Goal: Communication & Community: Answer question/provide support

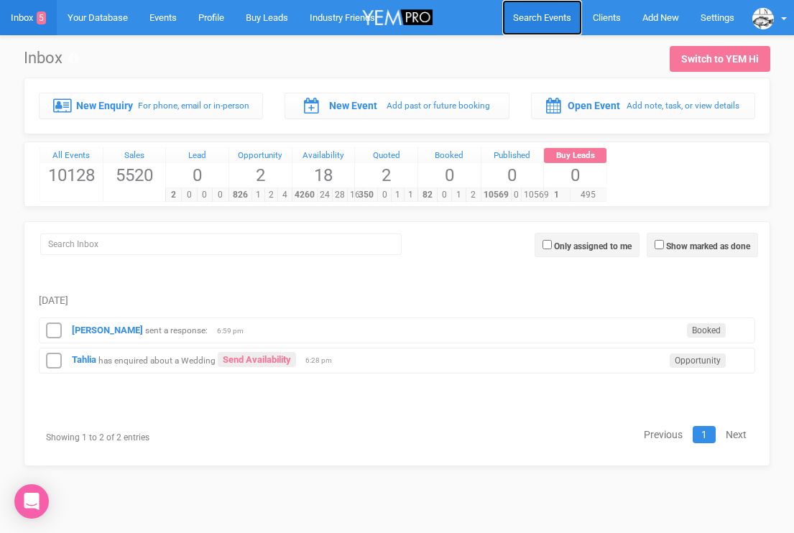
click at [561, 13] on span "Search Events" at bounding box center [542, 17] width 58 height 11
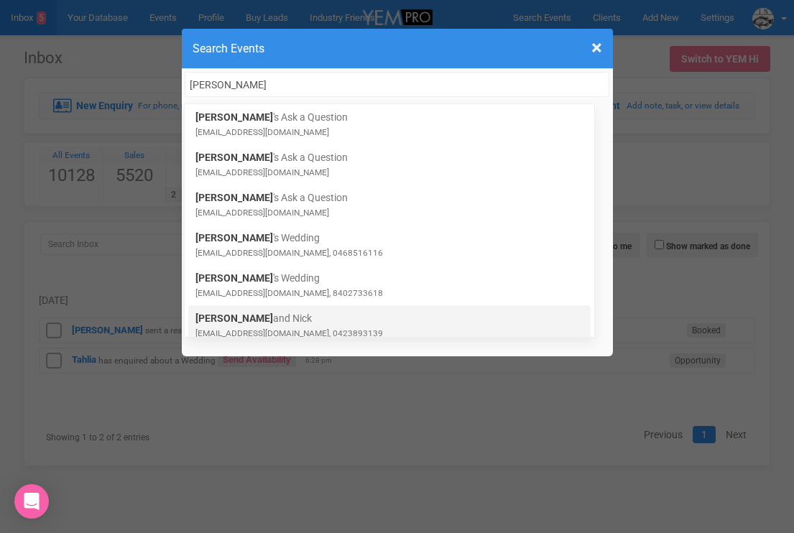
type input "BETH"
click at [241, 317] on link "Beth and Nick bethandnick2025@hotmail.com, 0423893139" at bounding box center [389, 325] width 388 height 29
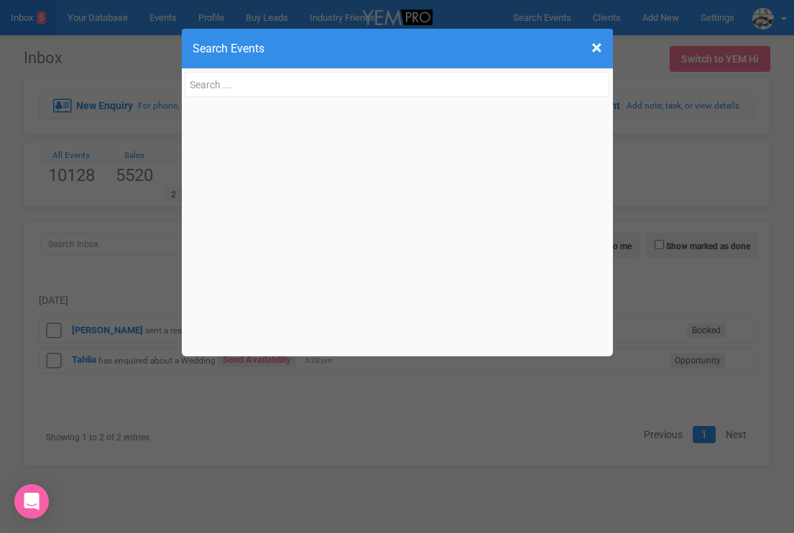
click at [88, 236] on div "× Close Search Events Beth 's Ask a Question bethn264@gmail.com Beth 's Ask a Q…" at bounding box center [397, 266] width 794 height 533
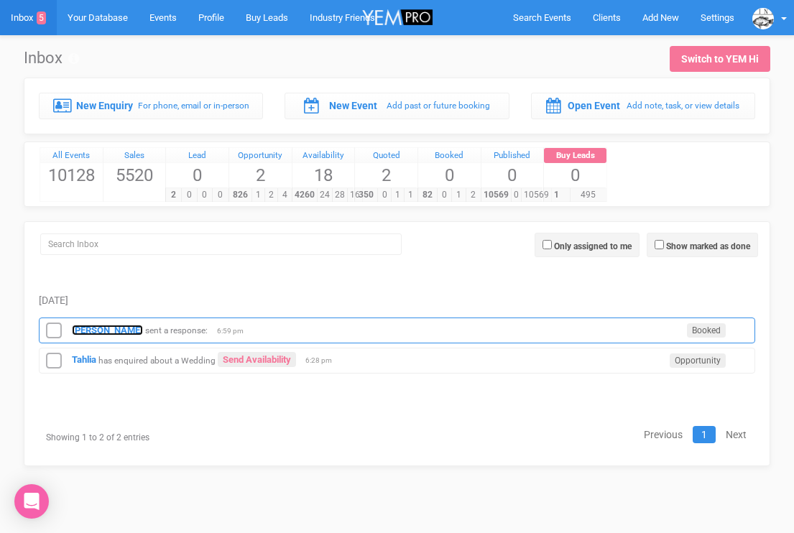
click at [93, 331] on strong "Bella Brookes" at bounding box center [107, 330] width 71 height 11
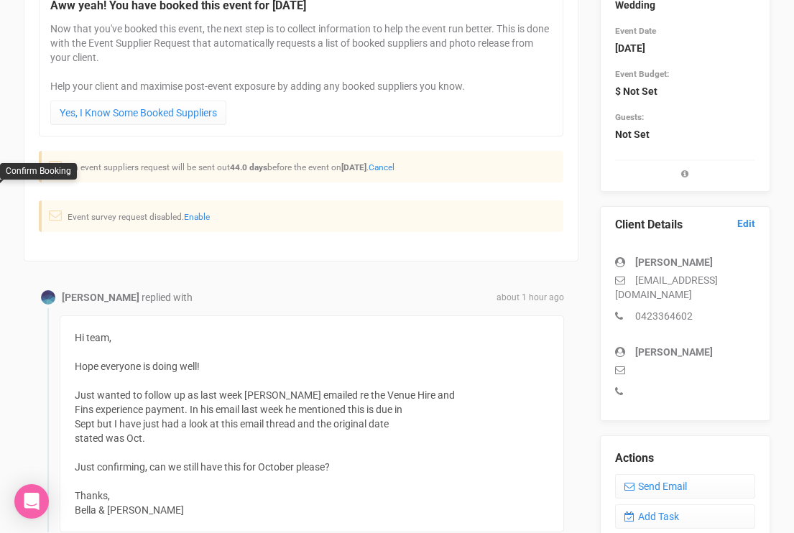
scroll to position [291, 0]
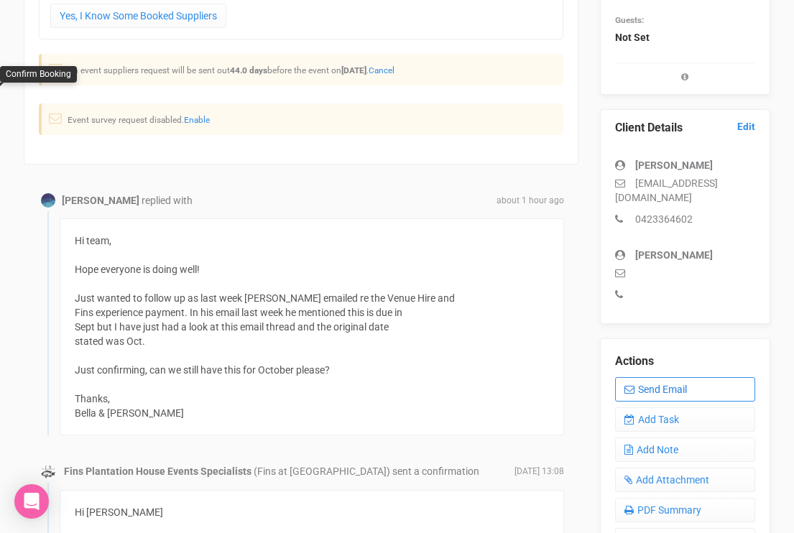
click at [653, 384] on link "Send Email" at bounding box center [685, 389] width 140 height 24
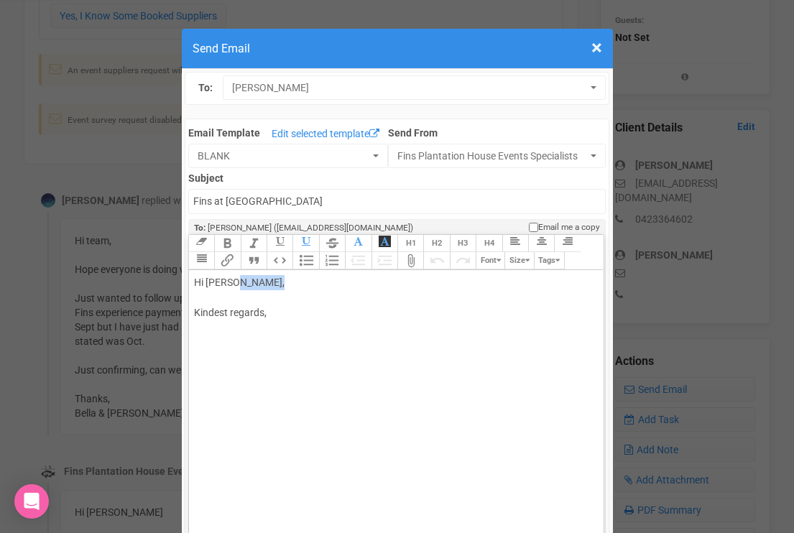
drag, startPoint x: 233, startPoint y: 282, endPoint x: 296, endPoint y: 275, distance: 63.7
click at [296, 276] on div "Hi Bella Brookes, Kindest regards," at bounding box center [394, 312] width 400 height 75
click at [310, 328] on div "Hi Bella Thanks for your message. Yes i gave you more time as your bookign was …" at bounding box center [394, 335] width 400 height 121
click at [471, 324] on div "Hi Bella Thanks for your message. Yes i gave you more time for thsi invoice as …" at bounding box center [394, 335] width 400 height 121
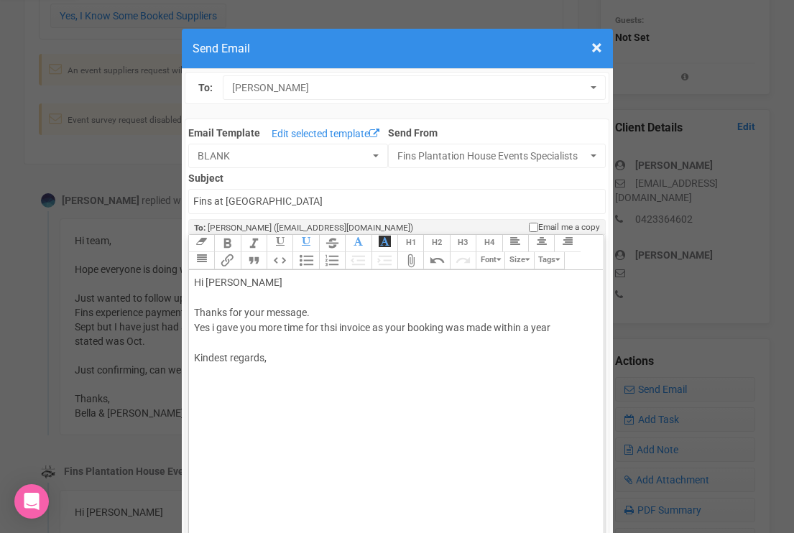
click at [555, 319] on div "Hi Bella Thanks for your message. Yes i gave you more time for thsi invoice as …" at bounding box center [394, 335] width 400 height 121
click at [557, 327] on div "Hi Bella Thanks for your message. Yes i gave you more time for thsi invoice as …" at bounding box center [394, 335] width 400 height 121
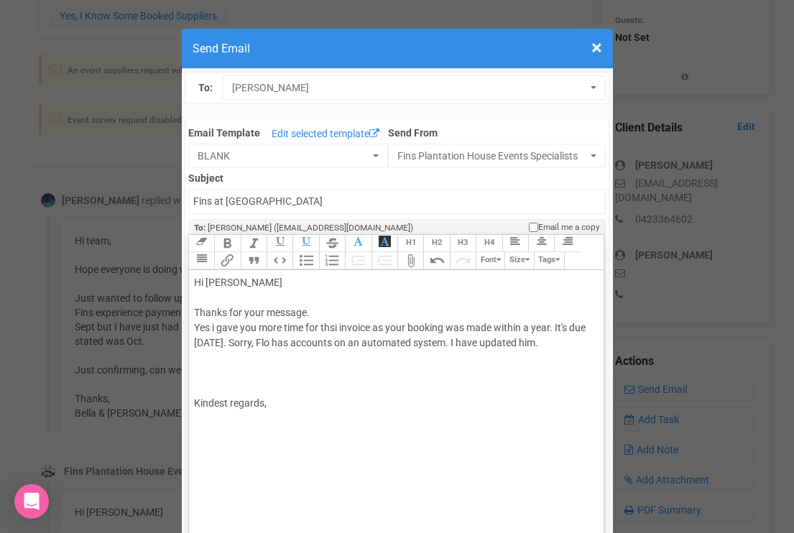
click at [211, 326] on div "Hi Bella Thanks for your message. Yes i gave you more time for thsi invoice as …" at bounding box center [394, 358] width 400 height 166
click at [337, 327] on div "Hi Bella Thanks for your message. Yes i gave you more time for thsi invoice as …" at bounding box center [394, 358] width 400 height 166
click at [555, 325] on div "Hi Bella Thanks for your message. Yes i gave you more time for this invoice as …" at bounding box center [394, 358] width 400 height 166
click at [289, 340] on div "Hi Bella Thanks for your message. Yes i gave you more time for this invoice as …" at bounding box center [394, 358] width 400 height 166
click at [256, 384] on div "Hi Bella Thanks for your message. Yes i gave you more time for this invoice as …" at bounding box center [394, 365] width 400 height 181
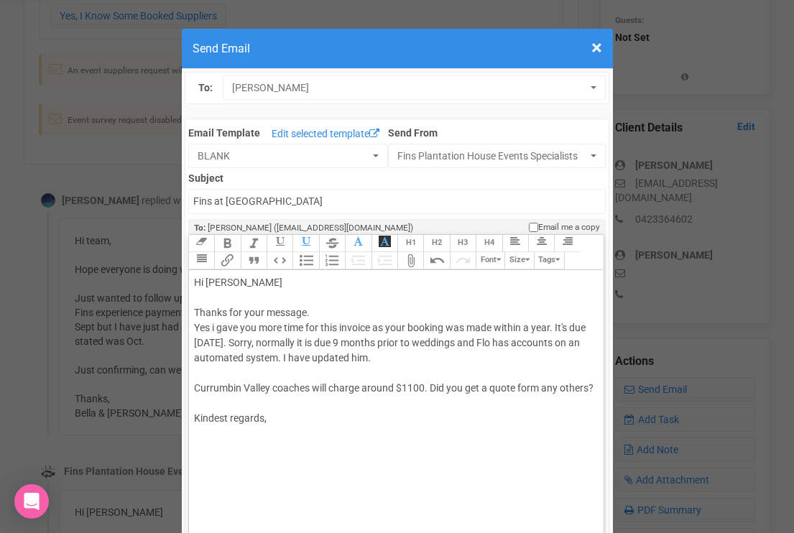
click at [233, 402] on div "Hi Bella Thanks for your message. Yes i gave you more time for this invoice as …" at bounding box center [394, 365] width 400 height 181
paste trix-editor "/div><h2>J &amp; B Bus and Coach Pty Ltd</h2><div><"
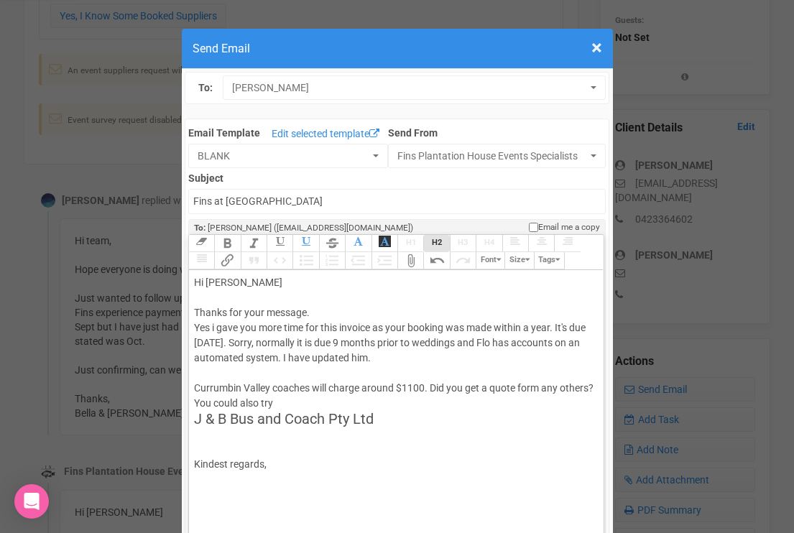
click at [221, 433] on div "Kindest regards," at bounding box center [394, 464] width 400 height 75
paste trix-editor "<div>Hi Bella&nbsp;<br><br>Thanks for your message.&nbsp;<br>Yes i gave you mor…"
click at [321, 402] on div "Hi Bella Thanks for your message. Yes i gave you more time for this invoice as …" at bounding box center [394, 343] width 400 height 136
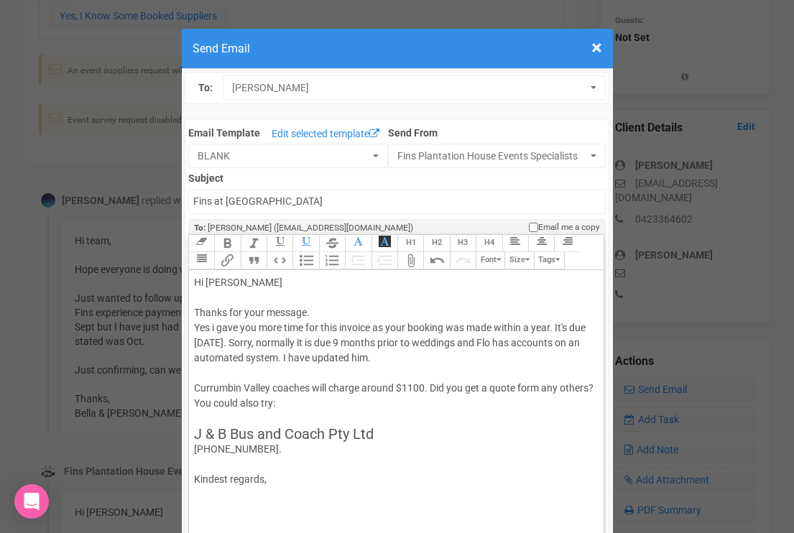
click at [309, 403] on div "Hi Bella Thanks for your message. Yes i gave you more time for this invoice as …" at bounding box center [394, 350] width 400 height 151
click at [229, 470] on div "(02) 6672 2005. Kindest regards," at bounding box center [394, 479] width 400 height 75
click at [276, 507] on div "(02) 6672 2005. I think they might be a bit cheaper :) Kindest regards," at bounding box center [394, 495] width 400 height 106
drag, startPoint x: 344, startPoint y: 479, endPoint x: 307, endPoint y: 479, distance: 36.7
click at [307, 479] on div "(02) 6672 2005. I think they might be a bit cheaper :) Kindest regards, Morgan" at bounding box center [394, 502] width 400 height 121
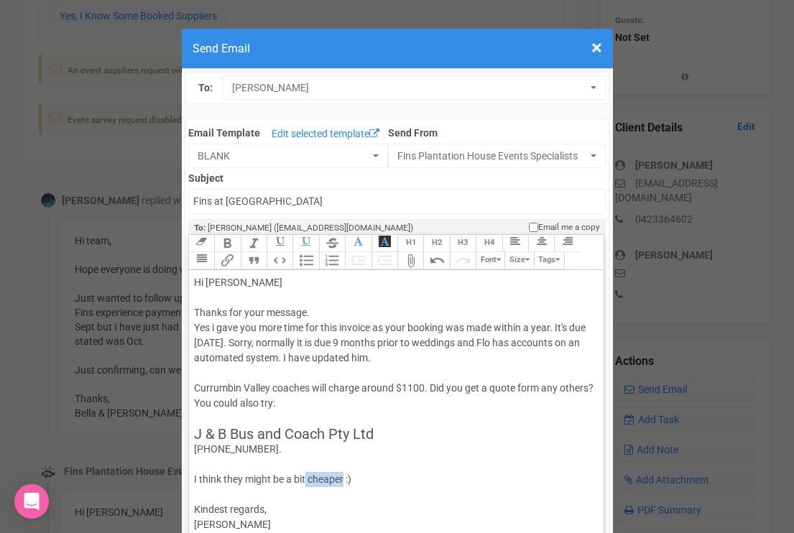
click at [307, 479] on div "(02) 6672 2005. I think they might be a bit cheaper :) Kindest regards, Morgan" at bounding box center [394, 502] width 400 height 121
click at [344, 477] on div "(02) 6672 2005. I think they might be a bit cheaper :) Kindest regards, Morgan" at bounding box center [394, 502] width 400 height 121
drag, startPoint x: 344, startPoint y: 481, endPoint x: 275, endPoint y: 479, distance: 68.3
click at [275, 479] on div "(02) 6672 2005. I think they might be a bit cheaper :) Kindest regards, Morgan" at bounding box center [394, 502] width 400 height 121
type trix-editor "<div>Hi Bella&nbsp;<br><br>Thanks for your message.&nbsp;<br>Yes i gave you mor…"
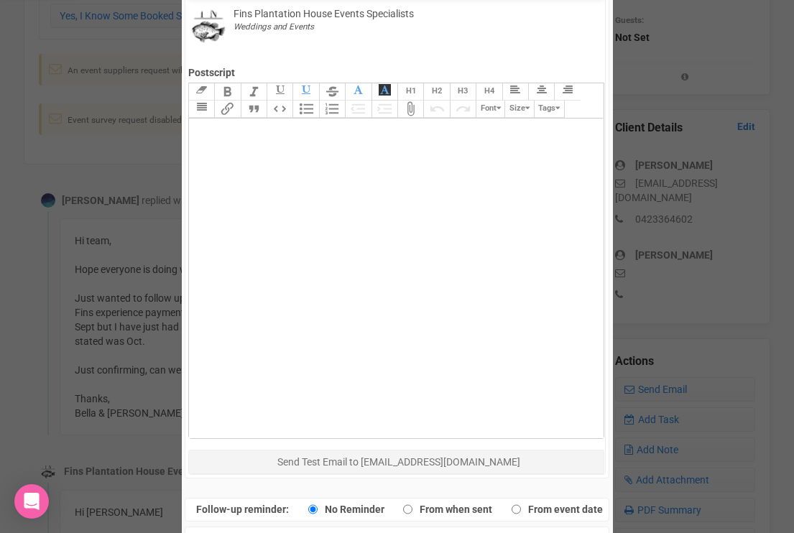
scroll to position [691, 0]
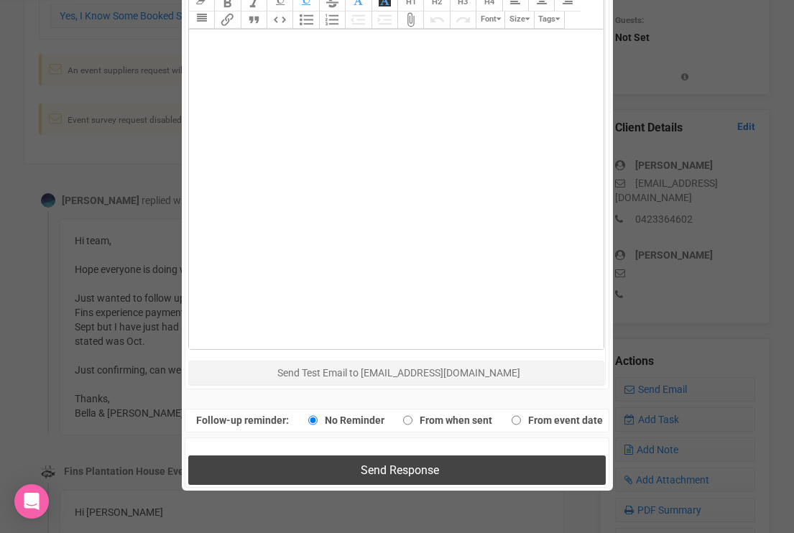
click at [283, 464] on button "Send Response" at bounding box center [397, 470] width 418 height 29
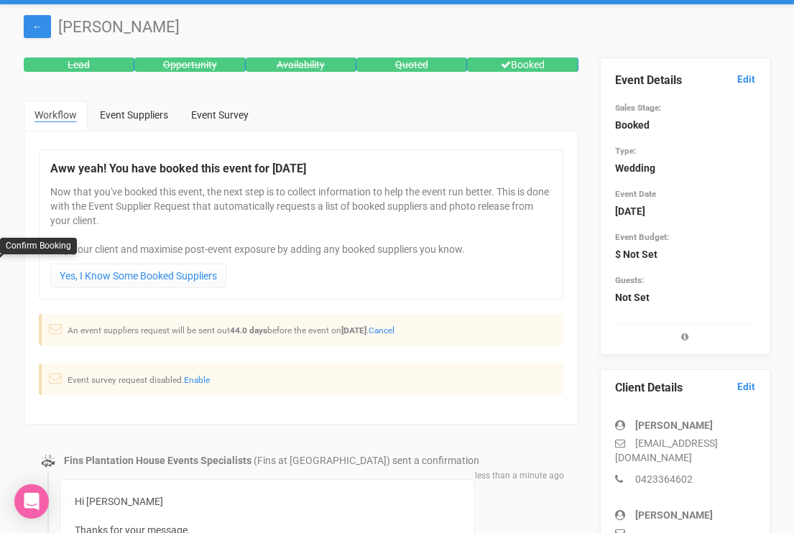
scroll to position [0, 0]
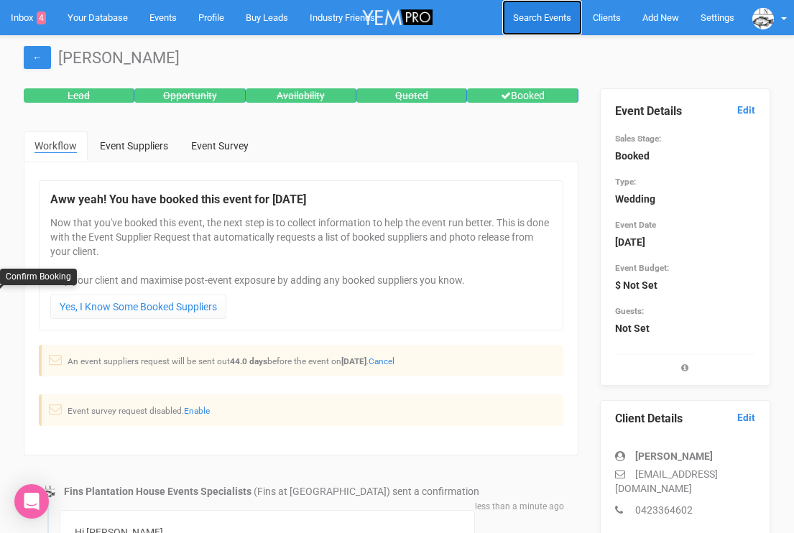
click at [537, 12] on link "Search Events" at bounding box center [542, 17] width 80 height 35
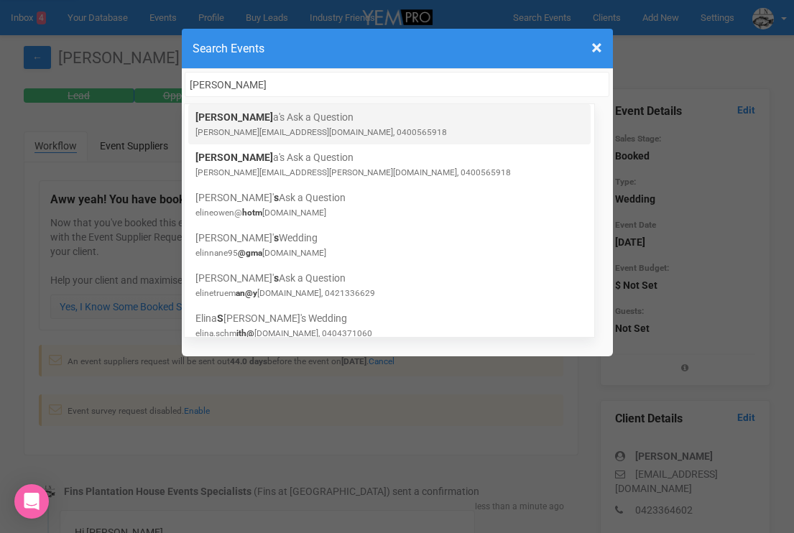
type input "selin"
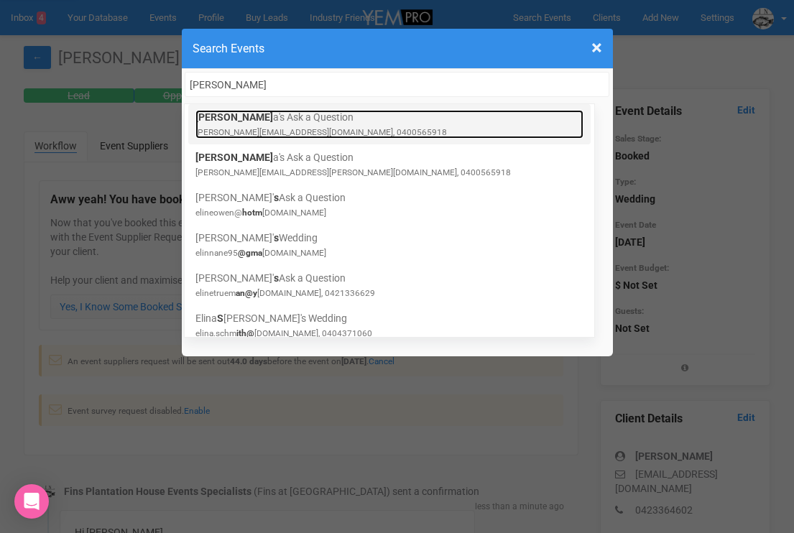
click at [359, 121] on link "Selin a's Ask a Question selina.mcintyre01@gmail.com, 0400565918" at bounding box center [389, 124] width 388 height 29
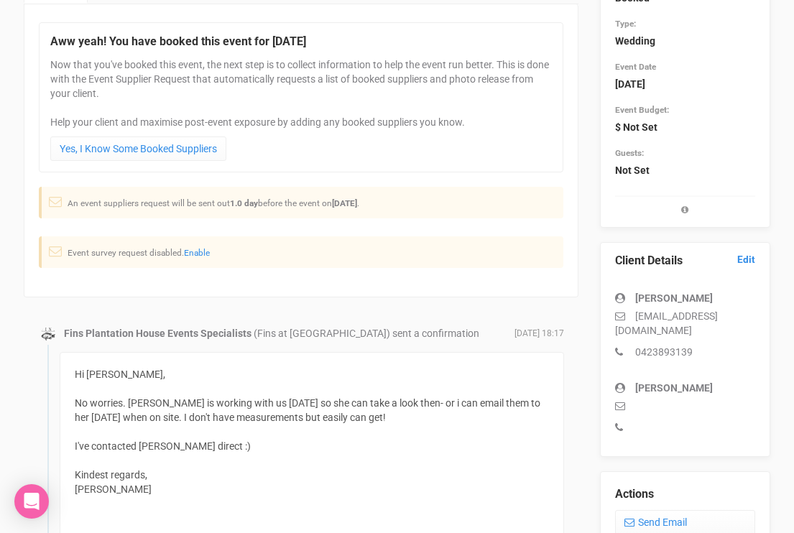
scroll to position [344, 0]
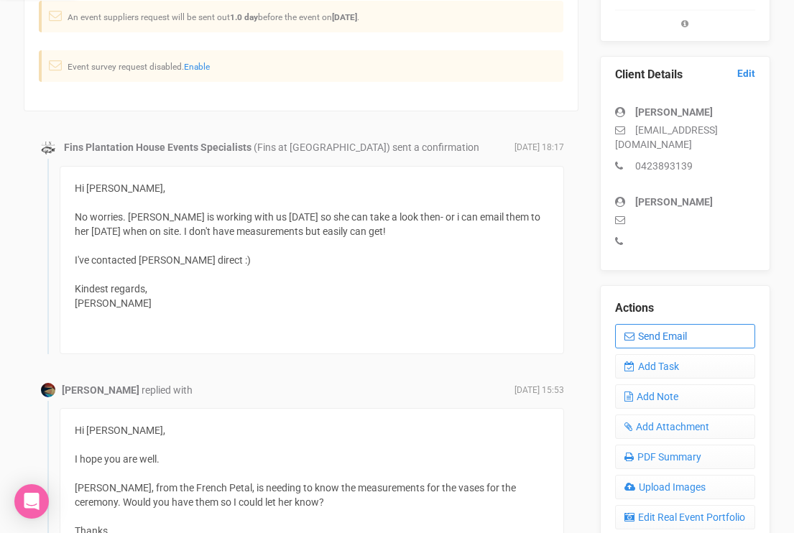
click at [650, 336] on link "Send Email" at bounding box center [685, 336] width 140 height 24
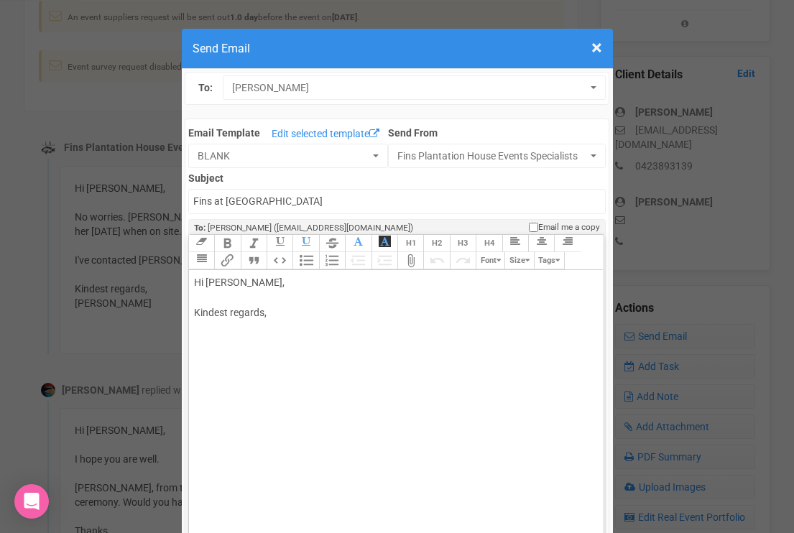
click at [264, 291] on div "Hi Beth, Kindest regards," at bounding box center [394, 312] width 400 height 75
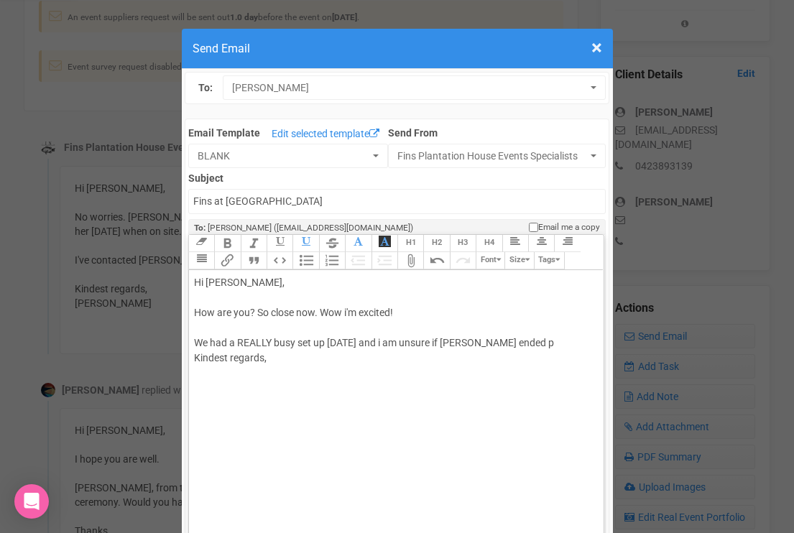
click at [442, 344] on div "Hi Beth, How are you? So close now. Wow i'm excited! We had a REALLY busy set u…" at bounding box center [394, 335] width 400 height 121
click at [498, 342] on div "Hi Beth, How are you? So close now. Wow i'm excited! We had a REALLY busy set u…" at bounding box center [394, 335] width 400 height 121
click at [502, 341] on div "Hi Beth, How are you? So close now. Wow i'm excited! We had a REALLY busy set u…" at bounding box center [394, 335] width 400 height 121
click at [519, 344] on div "Hi Beth, How are you? So close now. Wow i'm excited! We had a REALLY busy set u…" at bounding box center [394, 335] width 400 height 121
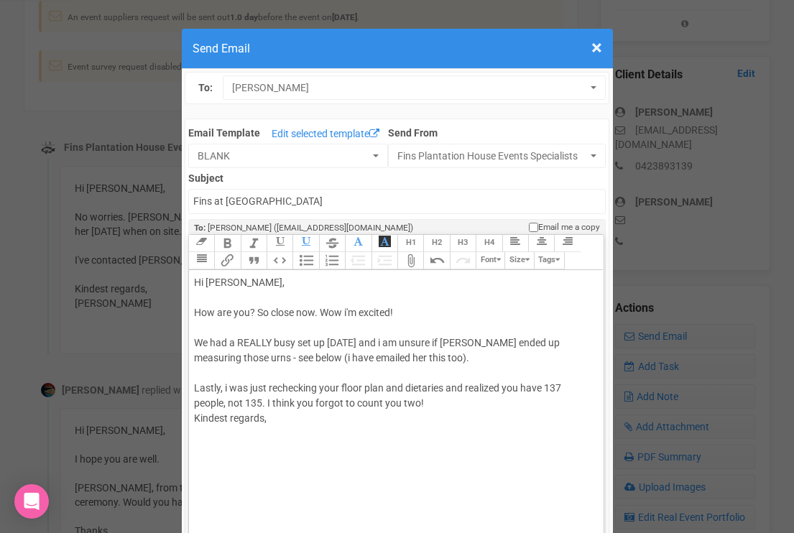
click at [441, 405] on div "Hi Beth, How are you? So close now. Wow i'm excited! We had a REALLY busy set u…" at bounding box center [394, 365] width 400 height 181
click at [491, 387] on div "Hi Beth, How are you? So close now. Wow i'm excited! We had a REALLY busy set u…" at bounding box center [394, 365] width 400 height 181
click at [454, 399] on div "Hi Beth, How are you? So close now. Wow i'm excited! We had a REALLY busy set u…" at bounding box center [394, 365] width 400 height 181
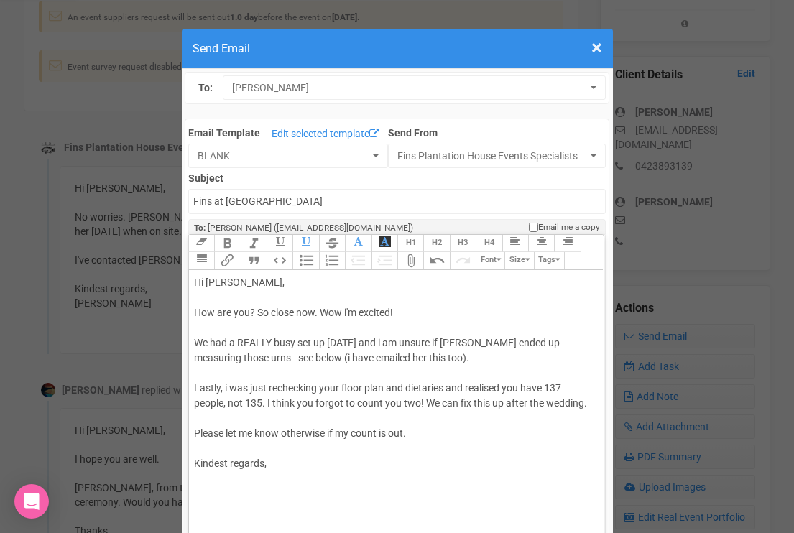
click at [374, 478] on div "Hi Beth, How are you? So close now. Wow i'm excited! We had a REALLY busy set u…" at bounding box center [394, 388] width 400 height 226
type trix-editor "<div>Hi Beth,<br><br>How are you? So close now. Wow i'm excited!<br><br>We had …"
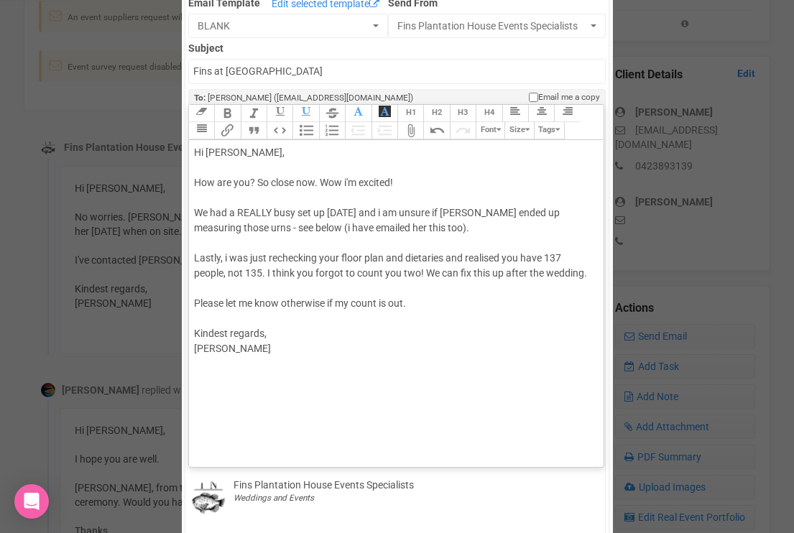
scroll to position [146, 0]
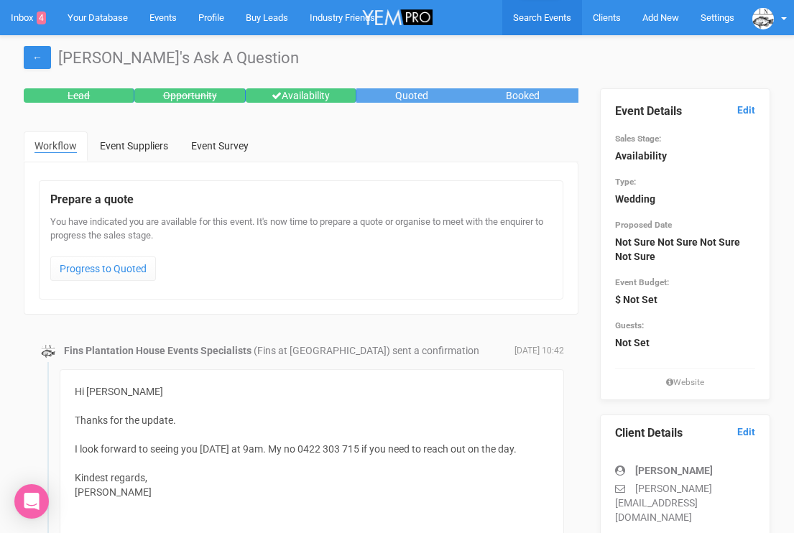
scroll to position [1, 1]
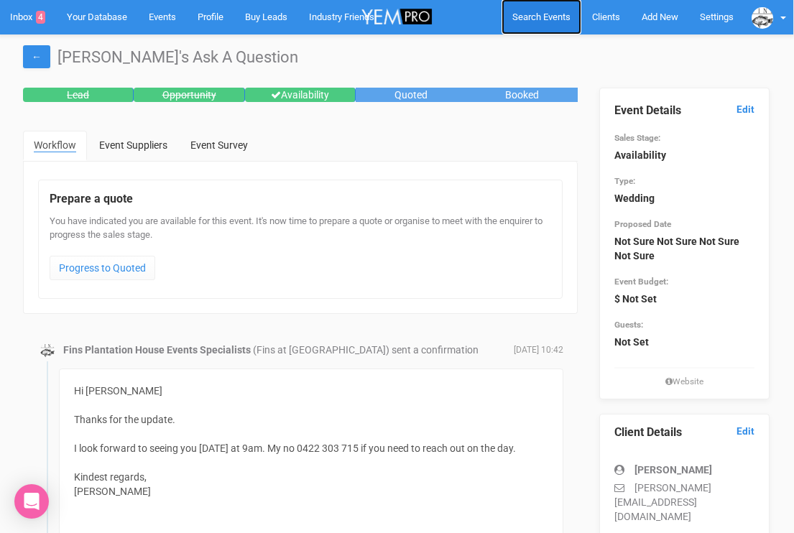
click at [561, 19] on span "Search Events" at bounding box center [541, 16] width 58 height 11
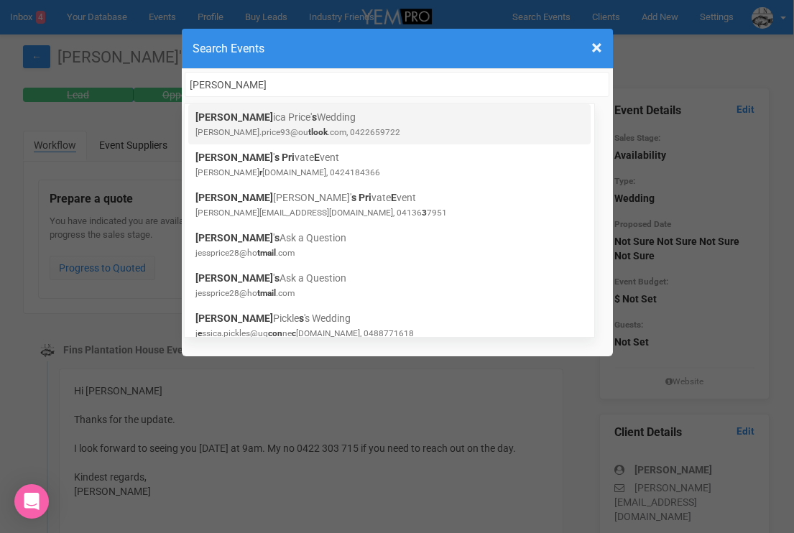
type input "jesss price"
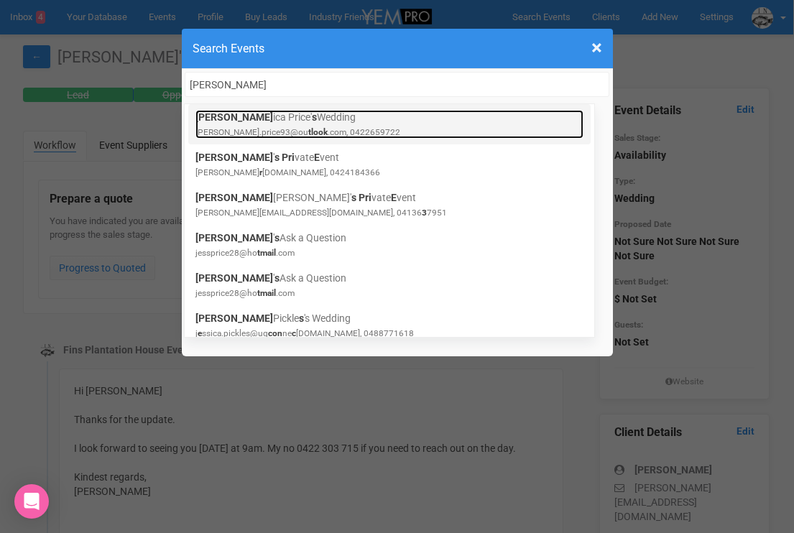
click at [291, 121] on link "jess ica Price' s Wedding jessica.price93@ou tlook .com, 0422659722" at bounding box center [389, 124] width 388 height 29
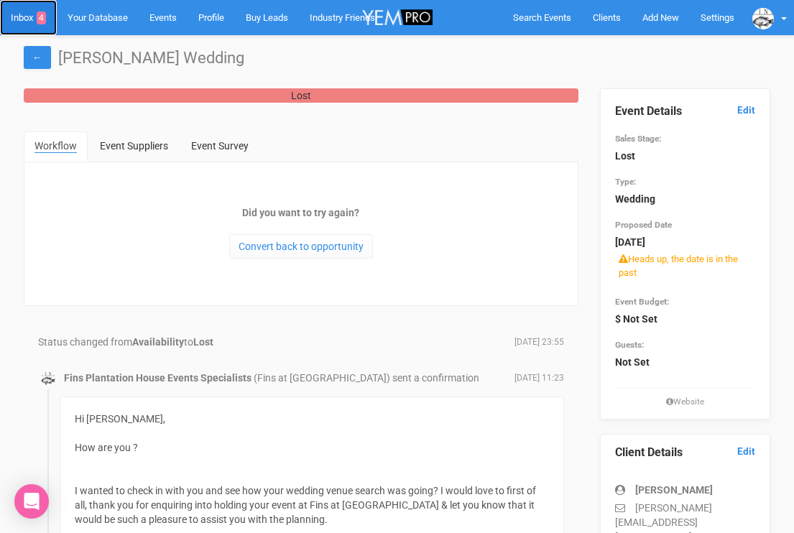
click at [30, 17] on link "Inbox 4" at bounding box center [28, 17] width 57 height 35
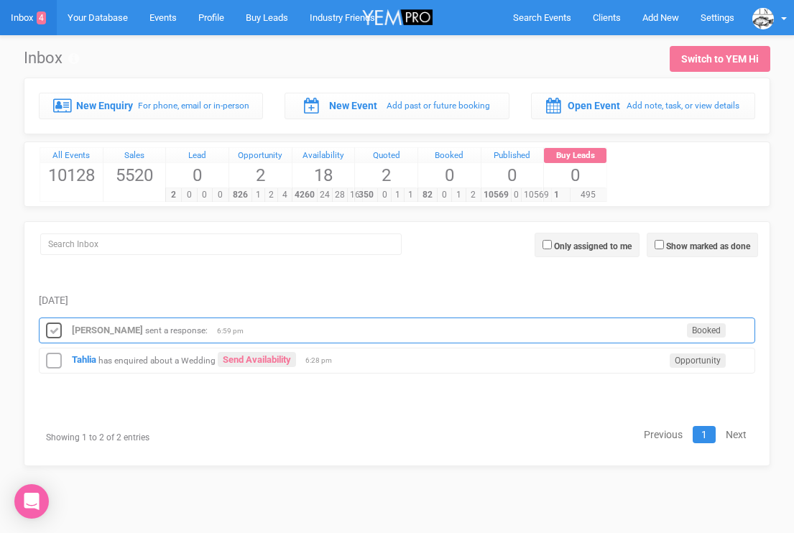
click at [52, 327] on icon at bounding box center [54, 331] width 22 height 19
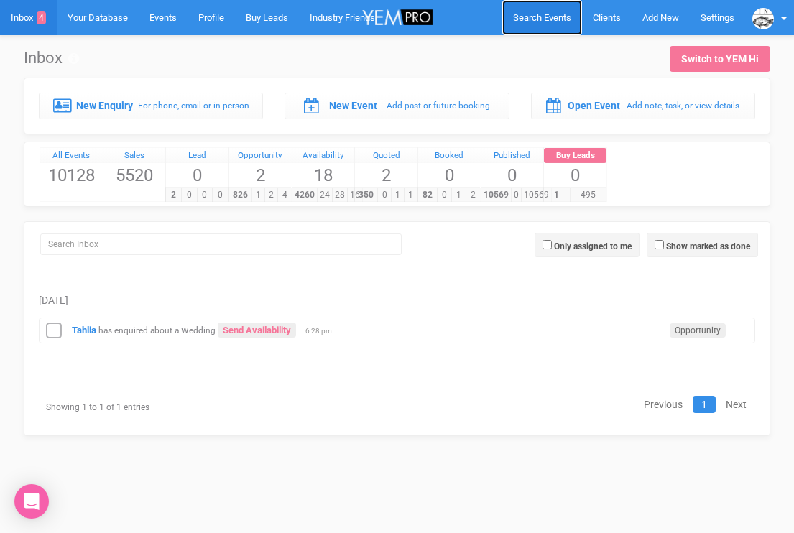
click at [550, 19] on span "Search Events" at bounding box center [542, 17] width 58 height 11
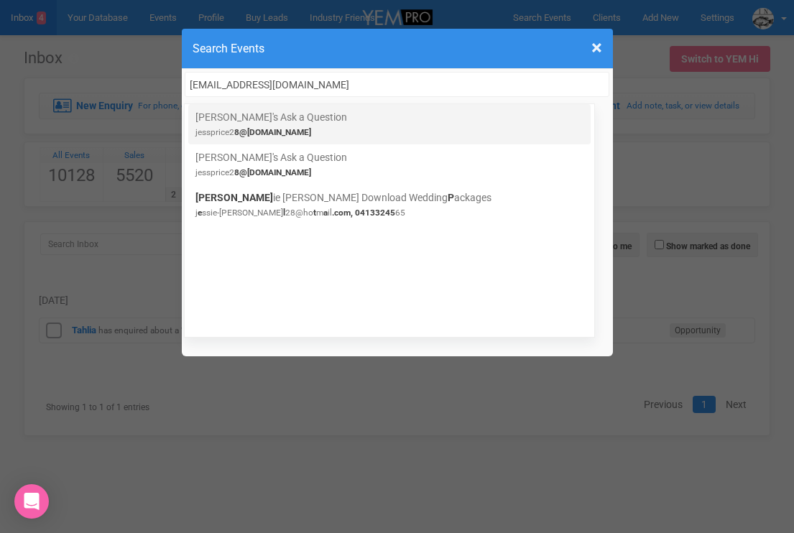
type input "[EMAIL_ADDRESS][DOMAIN_NAME]"
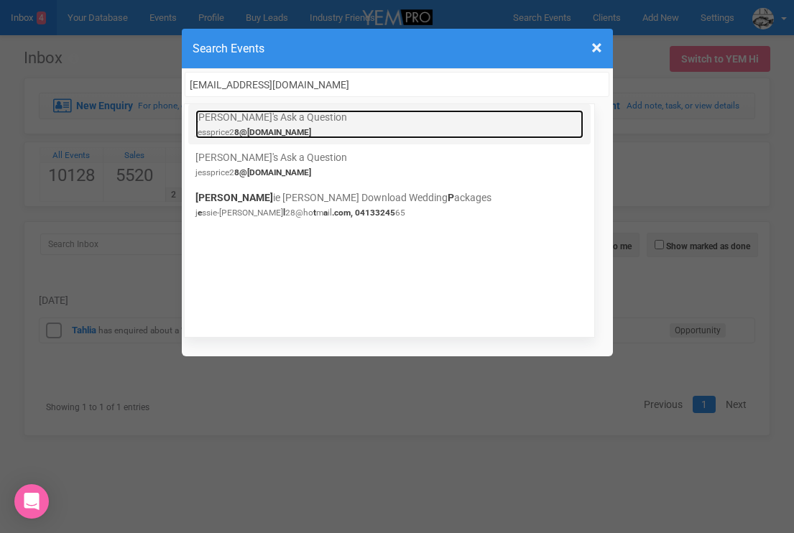
click at [277, 120] on link "Jess's Ask a Question jessprice2 8@hotmail.com" at bounding box center [389, 124] width 388 height 29
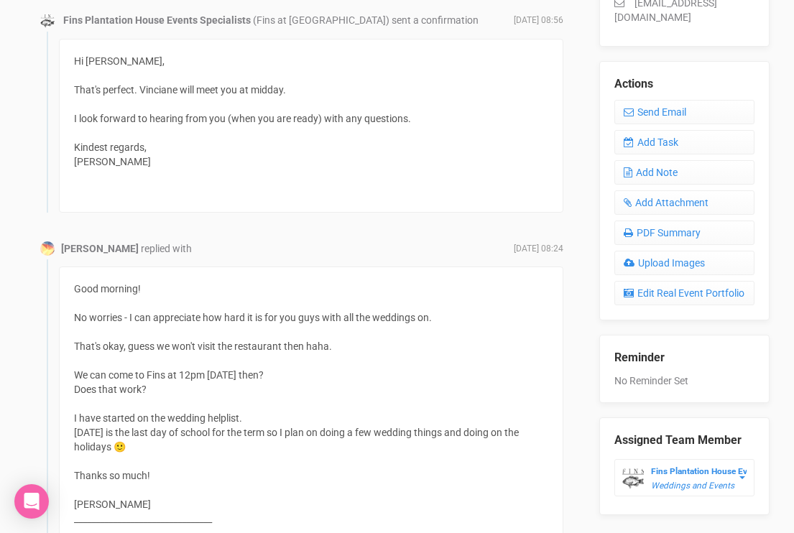
scroll to position [239, 1]
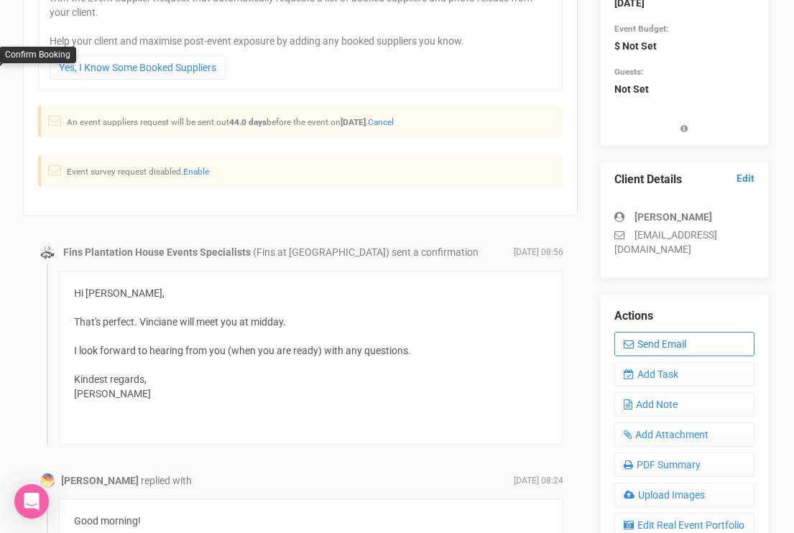
click at [647, 332] on link "Send Email" at bounding box center [684, 344] width 140 height 24
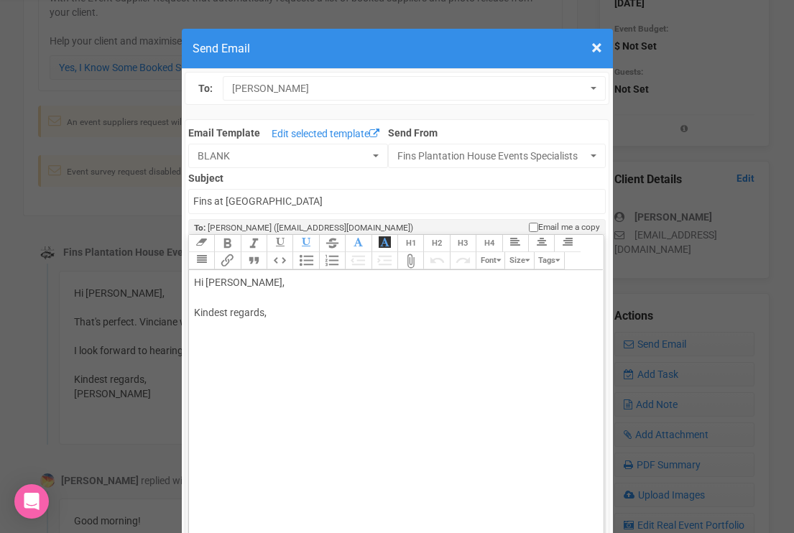
click at [260, 296] on div "Hi [PERSON_NAME], Kindest regards," at bounding box center [394, 312] width 400 height 75
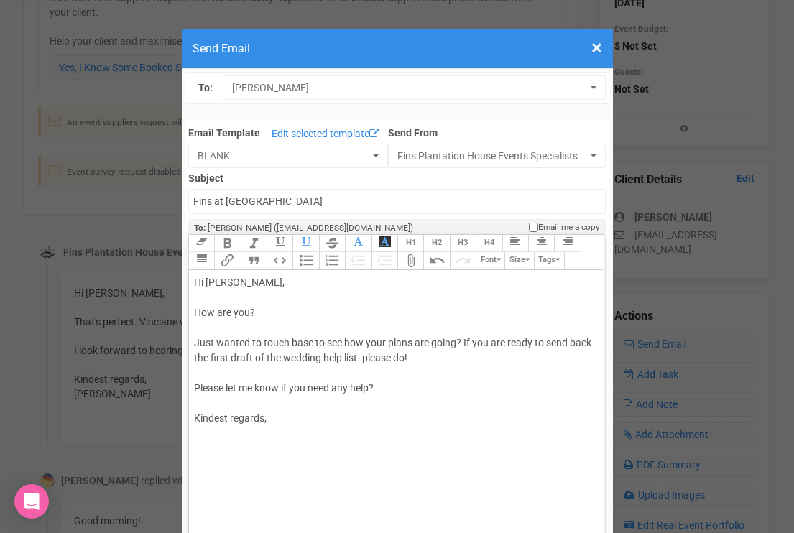
click at [231, 419] on div "Hi [PERSON_NAME], How are you? Just wanted to touch base to see how your plans …" at bounding box center [394, 365] width 400 height 181
click at [222, 429] on div "Hi [PERSON_NAME], How are you? Just wanted to touch base to see how your plans …" at bounding box center [394, 365] width 400 height 181
type trix-editor "<div>Hi [PERSON_NAME],<br><br>How are you?<br><br>Just wanted to touch base to …"
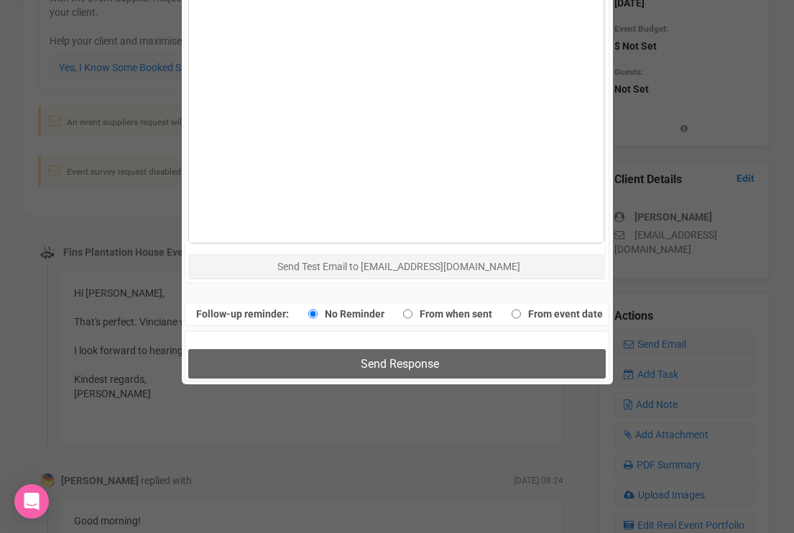
scroll to position [815, 0]
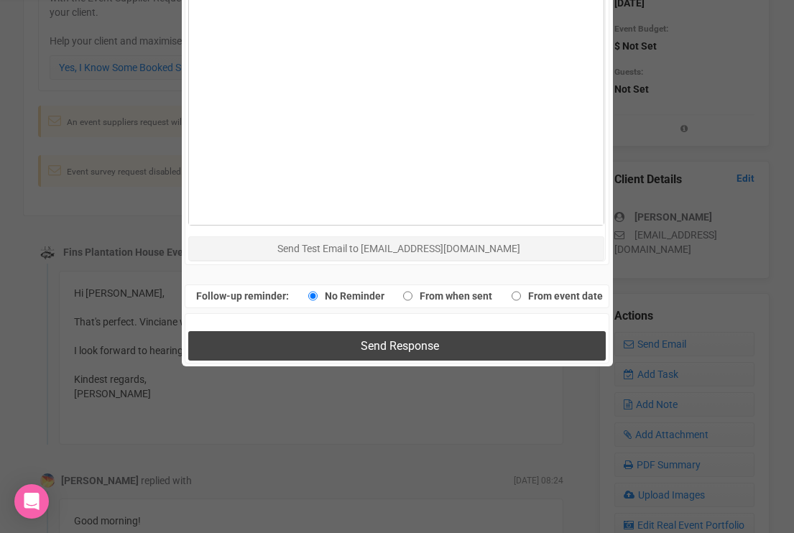
click at [244, 350] on button "Send Response" at bounding box center [397, 345] width 418 height 29
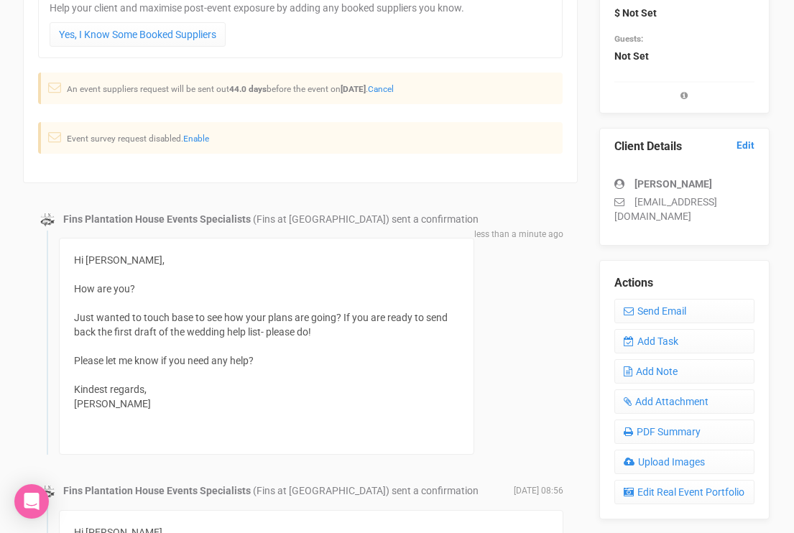
scroll to position [446, 1]
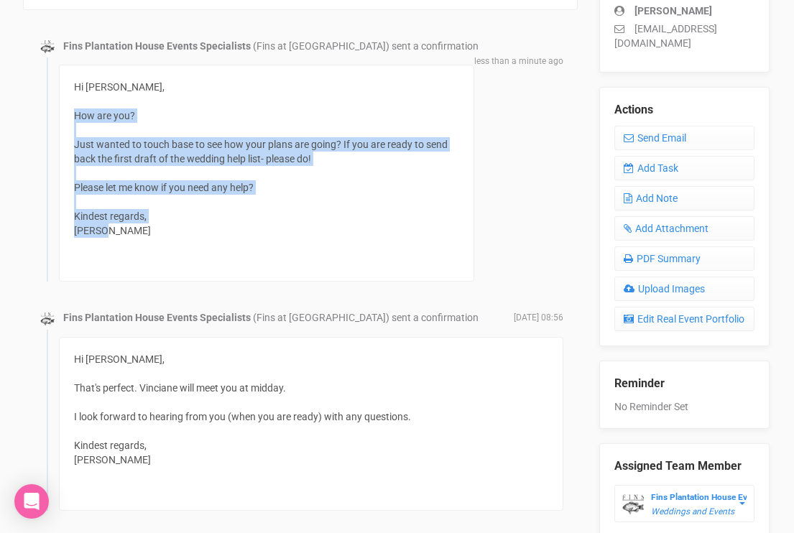
drag, startPoint x: 123, startPoint y: 227, endPoint x: 75, endPoint y: 118, distance: 119.1
click at [75, 118] on div "Hi [PERSON_NAME], How are you? Just wanted to touch base to see how your plans …" at bounding box center [266, 173] width 385 height 187
copy div "How are you? Just wanted to touch base to see how your plans are going? If you …"
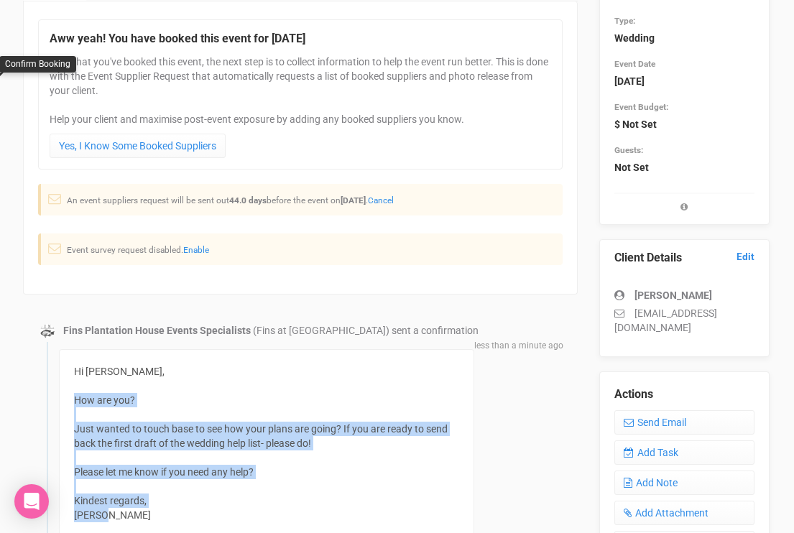
scroll to position [0, 1]
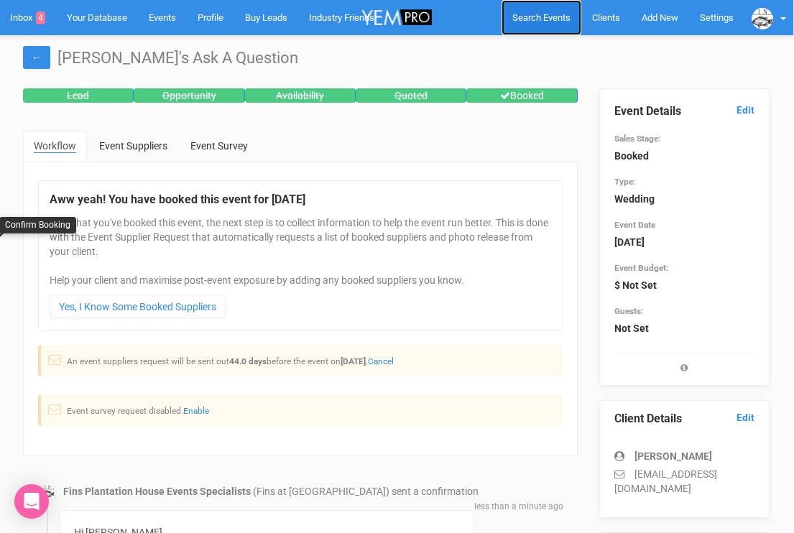
click at [518, 23] on span "Search Events" at bounding box center [541, 17] width 58 height 11
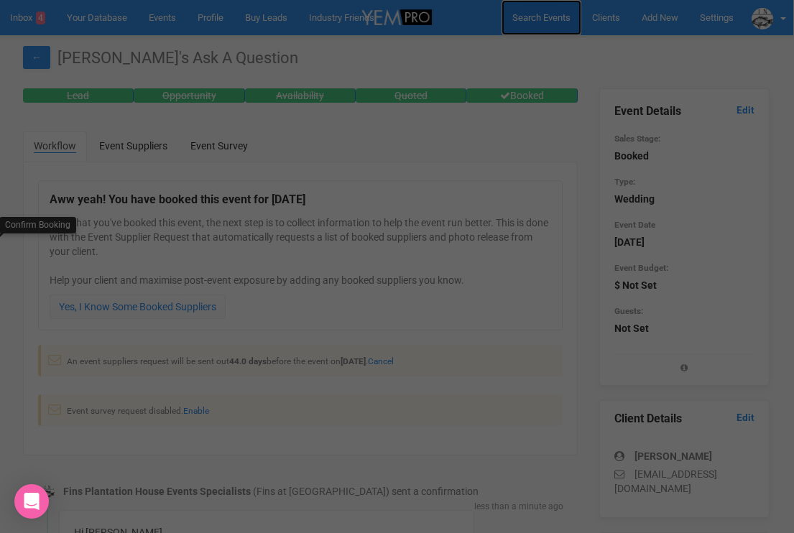
scroll to position [0, 0]
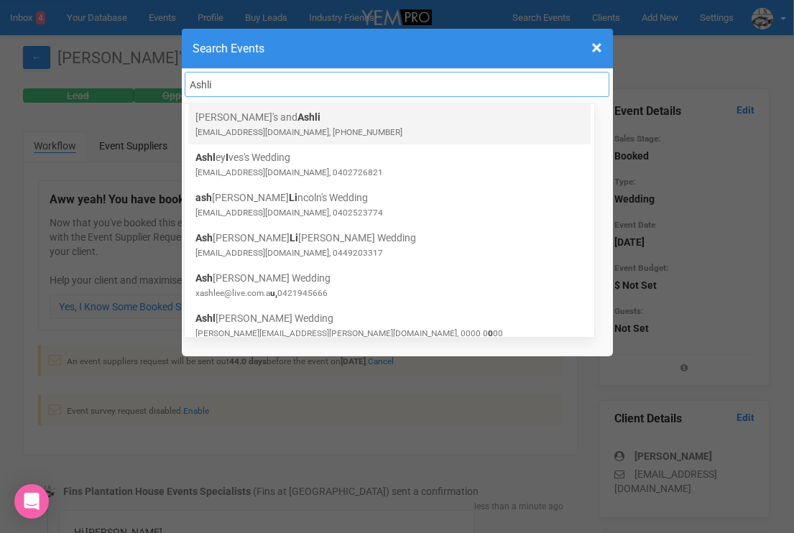
type input "Ashli"
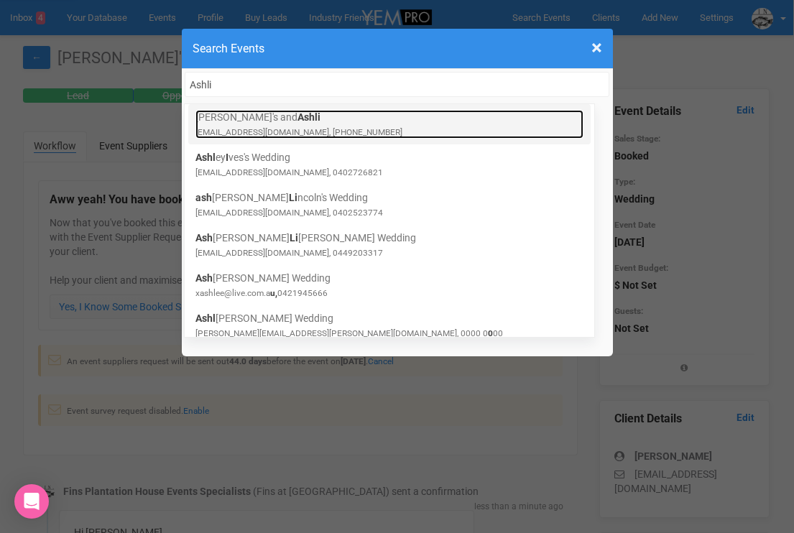
click at [290, 129] on small "akbbaus2025@gmail.com, +13052978123" at bounding box center [298, 132] width 207 height 10
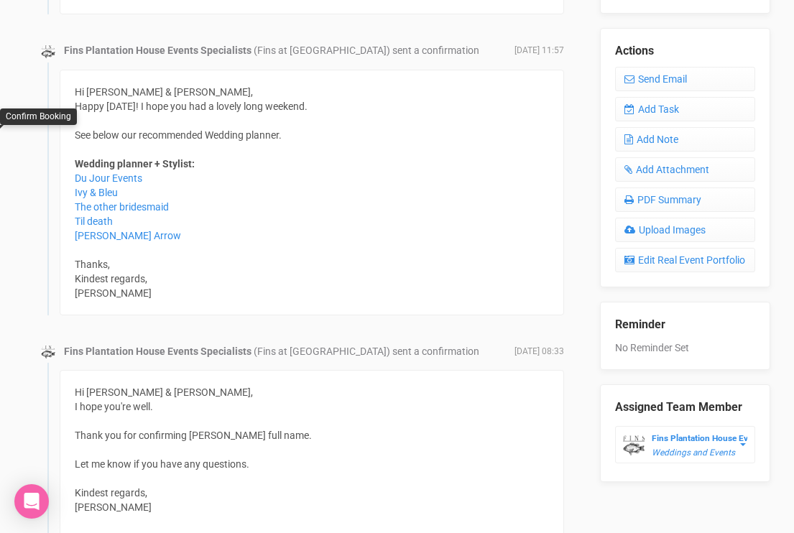
scroll to position [531, 0]
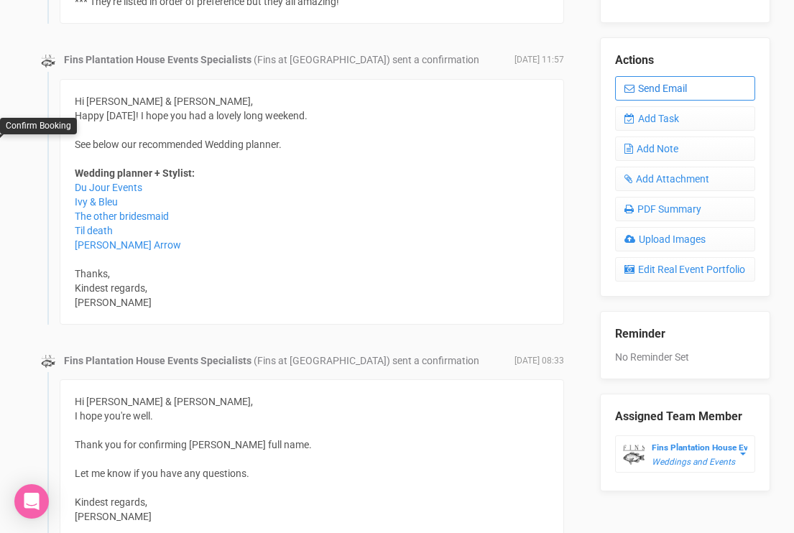
click at [647, 76] on link "Send Email" at bounding box center [685, 88] width 140 height 24
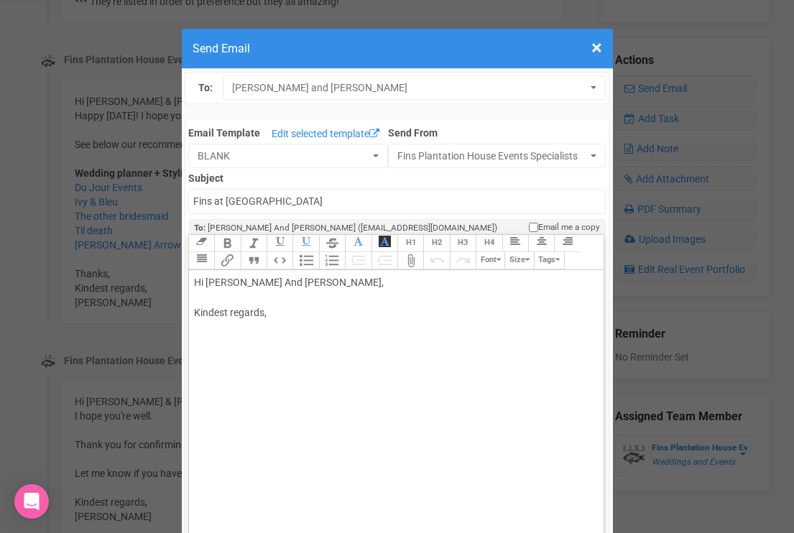
click at [251, 300] on div "Hi Byron And Ashli, Kindest regards," at bounding box center [394, 312] width 400 height 75
click at [239, 282] on div "Hi Byron And Ashli, Kindest regards," at bounding box center [394, 312] width 400 height 75
click at [229, 308] on div "Hi Byron and Ashli, Kindest regards," at bounding box center [394, 312] width 400 height 75
click at [216, 300] on div "Hi Byron and Ashli, Kindest regards," at bounding box center [394, 312] width 400 height 75
paste trix-editor "span style="background-color: rgb(255, 255, 255); font-family: Roboto, Helvetic…"
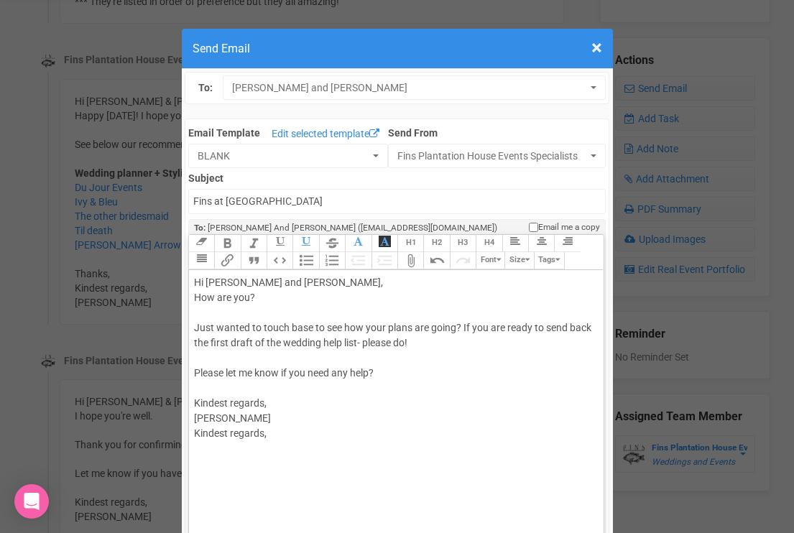
click at [287, 283] on div "Hi Byron and Ashli, How are you? Just wanted to touch base to see how your plan…" at bounding box center [394, 373] width 400 height 196
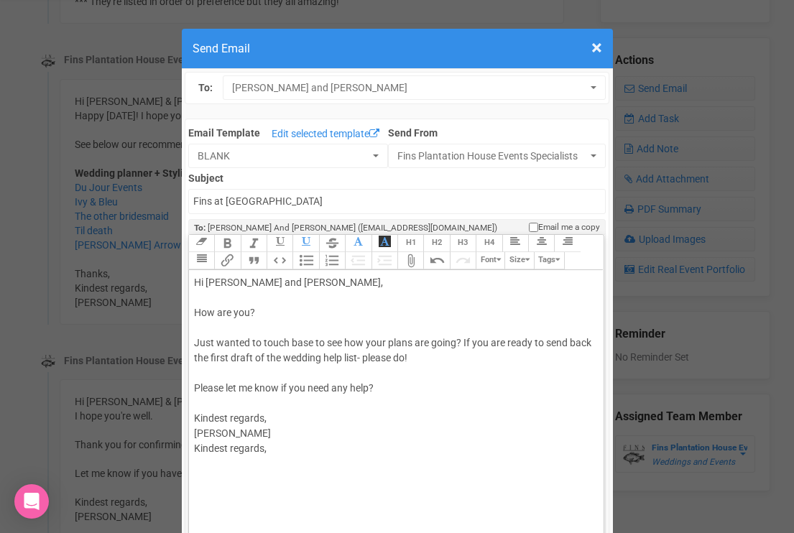
click at [198, 341] on span "How are you? Just wanted to touch base to see how your plans are going? If you …" at bounding box center [392, 373] width 397 height 132
click at [387, 388] on div "Hi Byron and Ashli, How are you? I just wanted to touch base to see how your pl…" at bounding box center [394, 380] width 400 height 211
drag, startPoint x: 269, startPoint y: 449, endPoint x: 171, endPoint y: 448, distance: 97.7
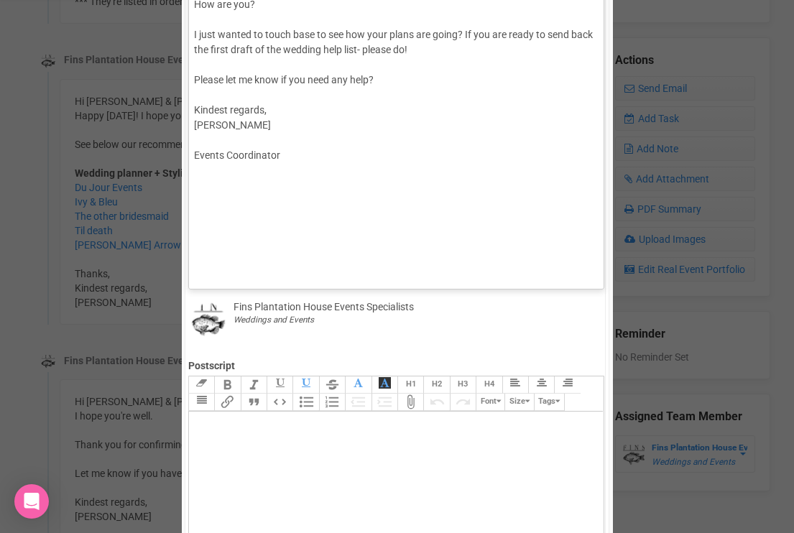
scroll to position [287, 0]
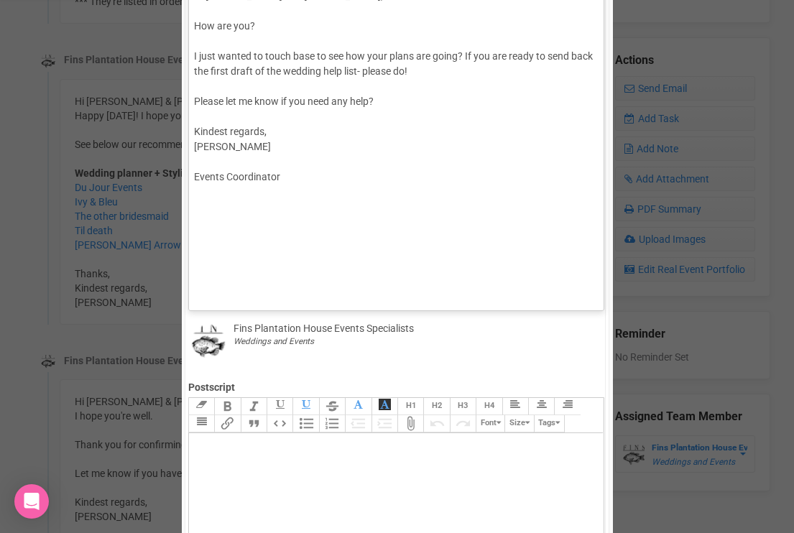
click at [431, 70] on div "Hi Byron and Ashli, How are you? I just wanted to touch base to see how your pl…" at bounding box center [394, 102] width 400 height 226
click at [387, 111] on div "Hi Byron and Ashli, How are you? I just wanted to touch base to see how your pl…" at bounding box center [394, 102] width 400 height 226
type trix-editor "<div>Hi Byron and Ashli,<br><br><span style="background-color: rgb(255, 255, 25…"
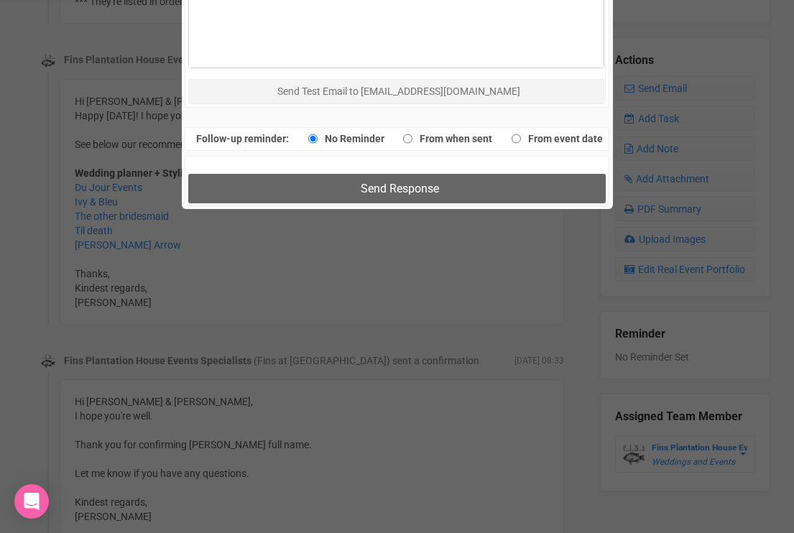
scroll to position [1034, 0]
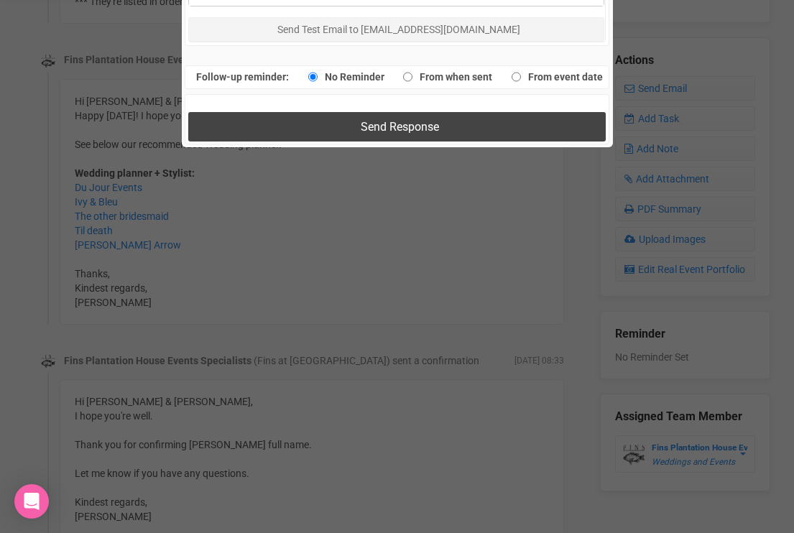
click at [372, 130] on span "Send Response" at bounding box center [400, 127] width 78 height 14
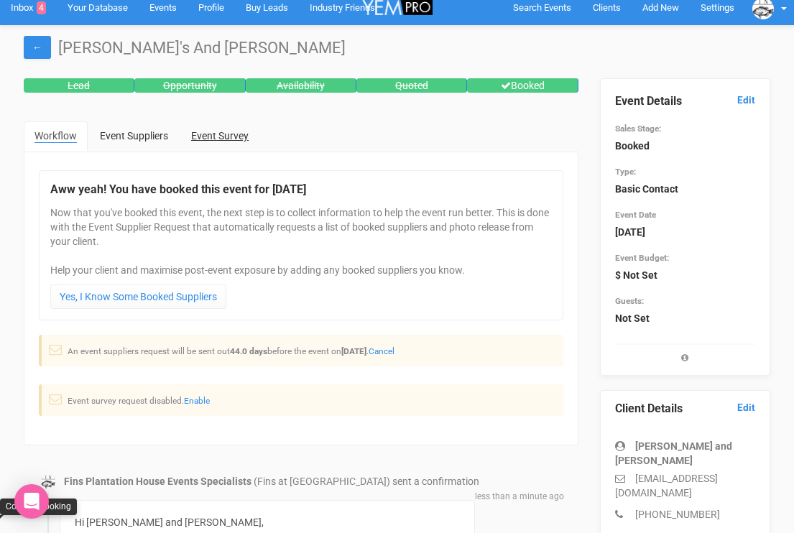
scroll to position [0, 0]
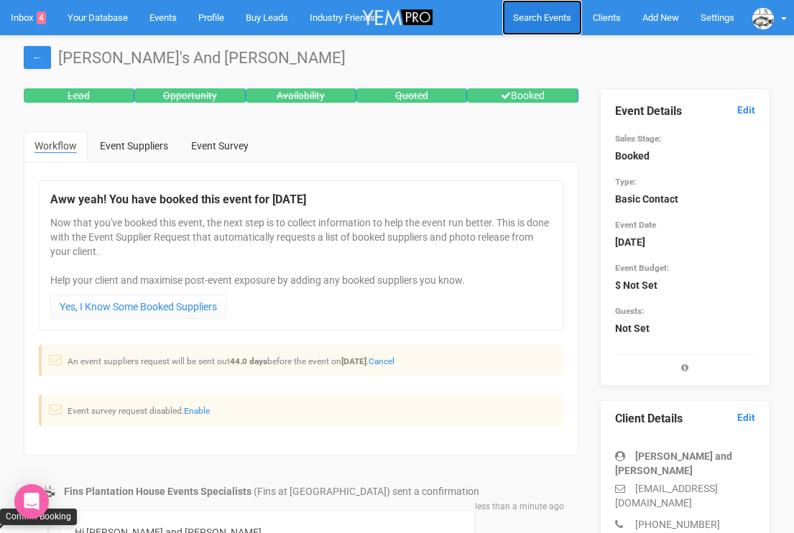
click at [524, 11] on link "Search Events" at bounding box center [542, 17] width 80 height 35
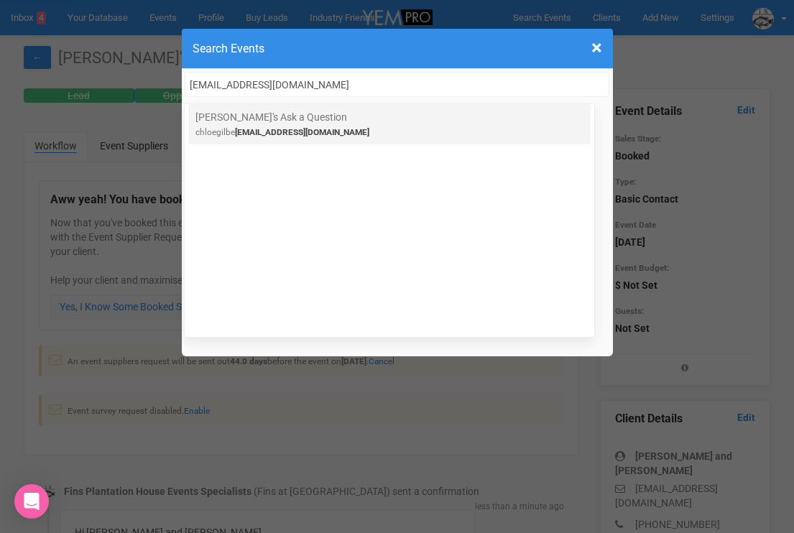
type input "chloegilbert8@gmail.com"
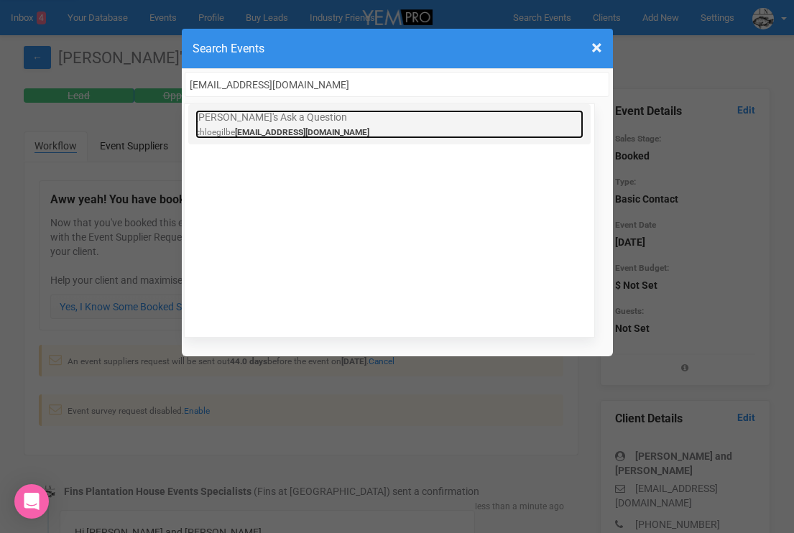
click at [281, 114] on link "Chloe's Ask a Question chloegilbe rt8@gmail.com" at bounding box center [389, 124] width 388 height 29
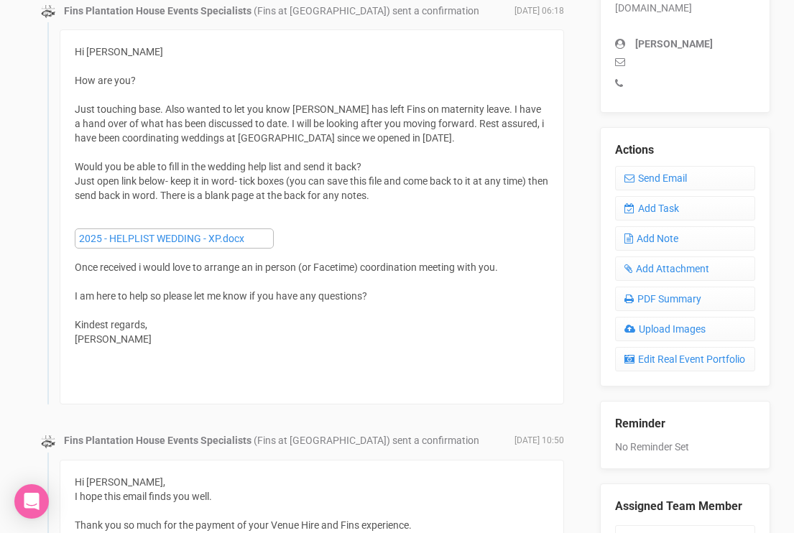
scroll to position [408, 0]
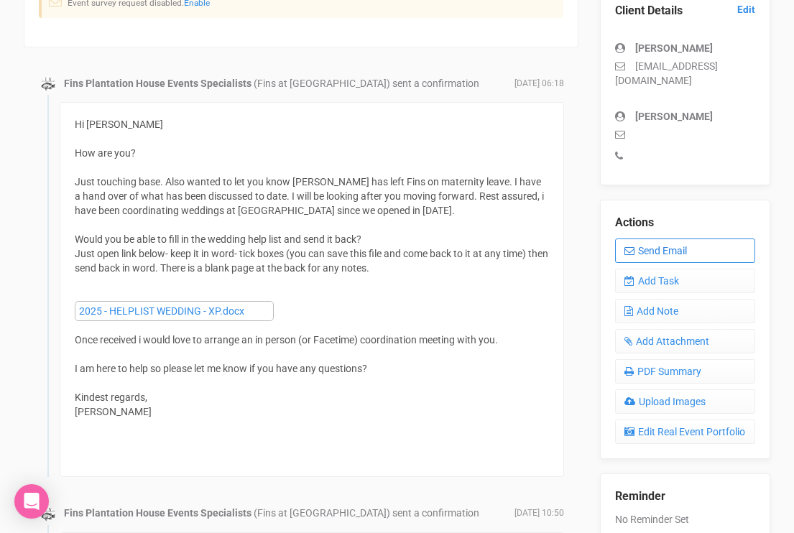
click at [627, 246] on icon at bounding box center [630, 251] width 10 height 10
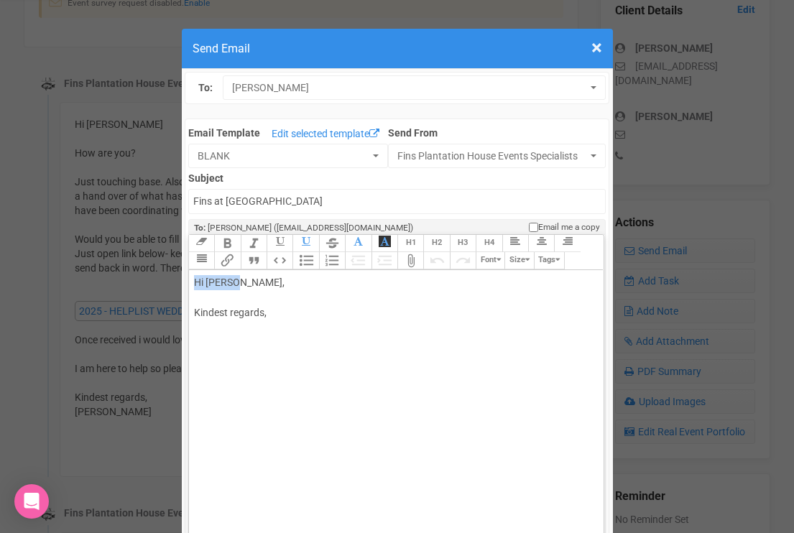
drag, startPoint x: 235, startPoint y: 285, endPoint x: 288, endPoint y: 273, distance: 54.4
click at [287, 273] on trix-editor "Hi [PERSON_NAME], Kindest regards," at bounding box center [396, 430] width 415 height 320
drag, startPoint x: 272, startPoint y: 286, endPoint x: 236, endPoint y: 282, distance: 36.9
click at [236, 282] on div "Hi [PERSON_NAME], Kindest regards," at bounding box center [394, 312] width 400 height 75
paste trix-editor "<br><br><span style="font-family: Roboto; font-size: 10.5pt; color: rgb(130, 13…"
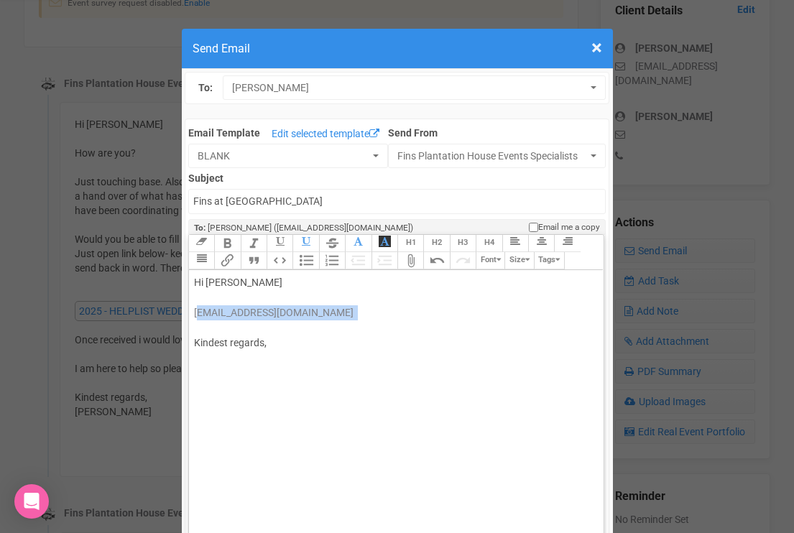
drag, startPoint x: 239, startPoint y: 332, endPoint x: 198, endPoint y: 308, distance: 46.7
click at [199, 308] on div "Hi Chloe chloegilbert8@gmail.com Kindest regards," at bounding box center [394, 328] width 400 height 106
click at [198, 308] on span "chloegilbert8@gmail.com" at bounding box center [274, 312] width 160 height 11
drag, startPoint x: 197, startPoint y: 339, endPoint x: 193, endPoint y: 310, distance: 29.7
click at [194, 310] on div "Hi Chloe chloegilbert8@gmail.com Kindest regards," at bounding box center [394, 328] width 400 height 106
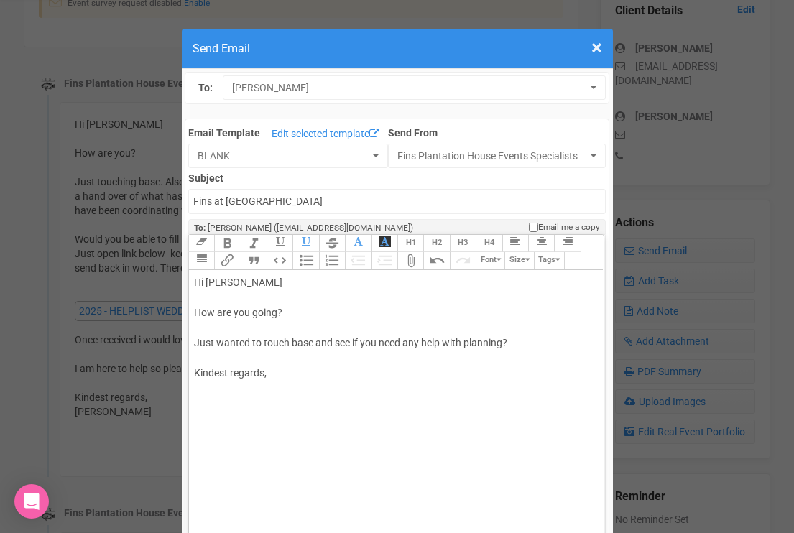
click at [514, 340] on div "Hi Chloe How are you going? Just wanted to touch base and see if you need any h…" at bounding box center [394, 343] width 400 height 136
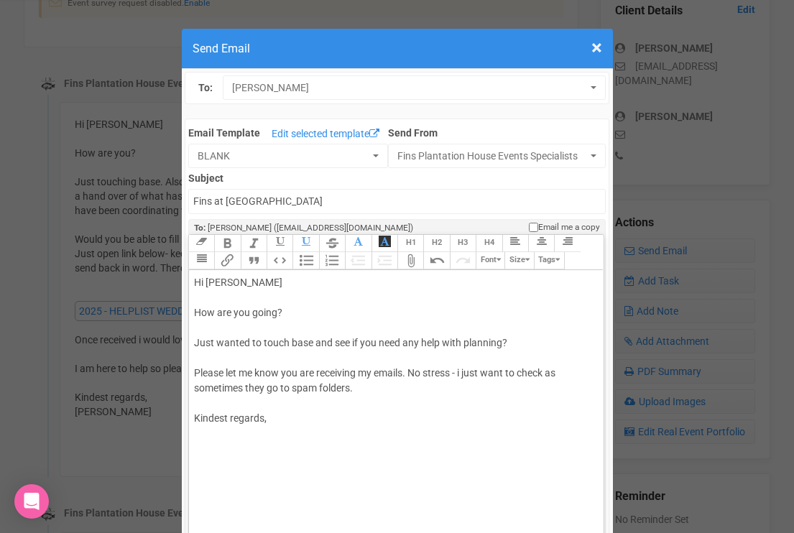
click at [293, 420] on div "Hi Chloe How are you going? Just wanted to touch base and see if you need any h…" at bounding box center [394, 365] width 400 height 181
type trix-editor "<div>Hi Chloe&nbsp;<br><br>How are you going?&nbsp;<br><br>Just wanted to touch…"
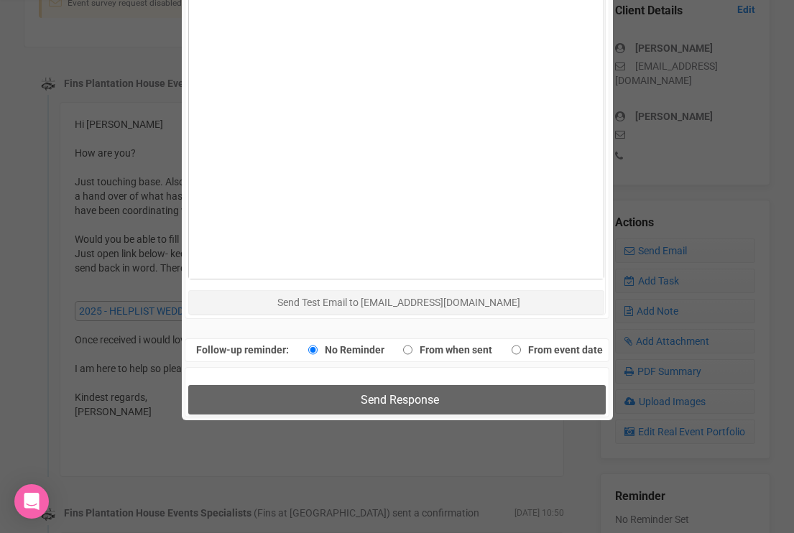
scroll to position [795, 0]
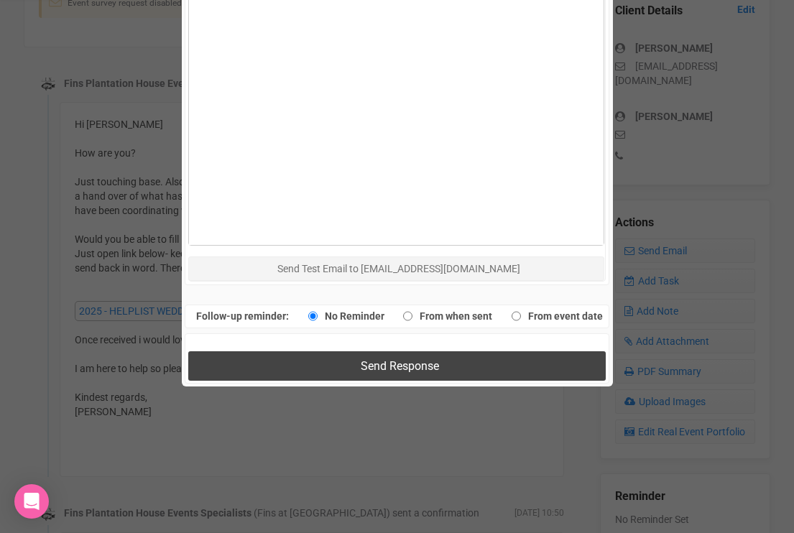
click at [315, 367] on button "Send Response" at bounding box center [397, 365] width 418 height 29
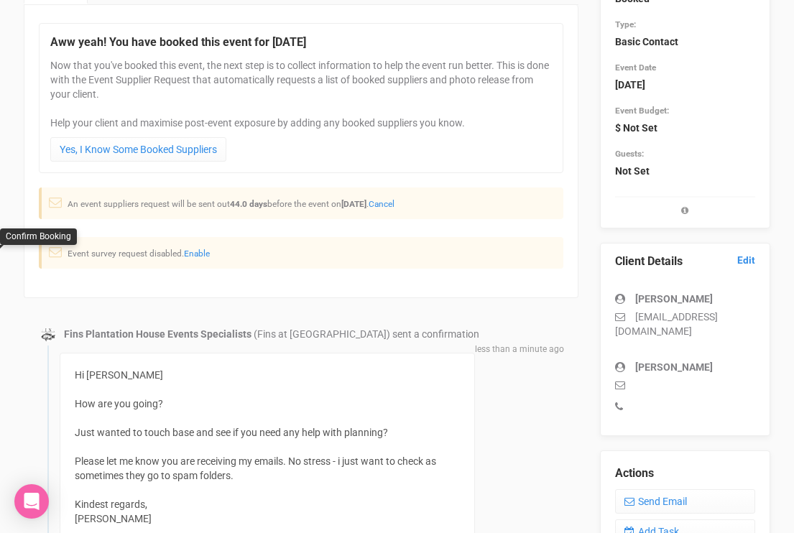
scroll to position [0, 0]
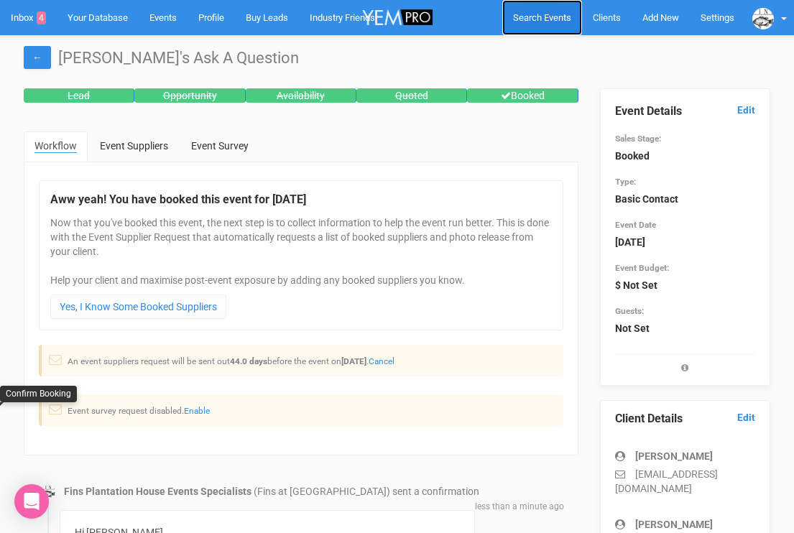
click at [533, 16] on span "Search Events" at bounding box center [542, 17] width 58 height 11
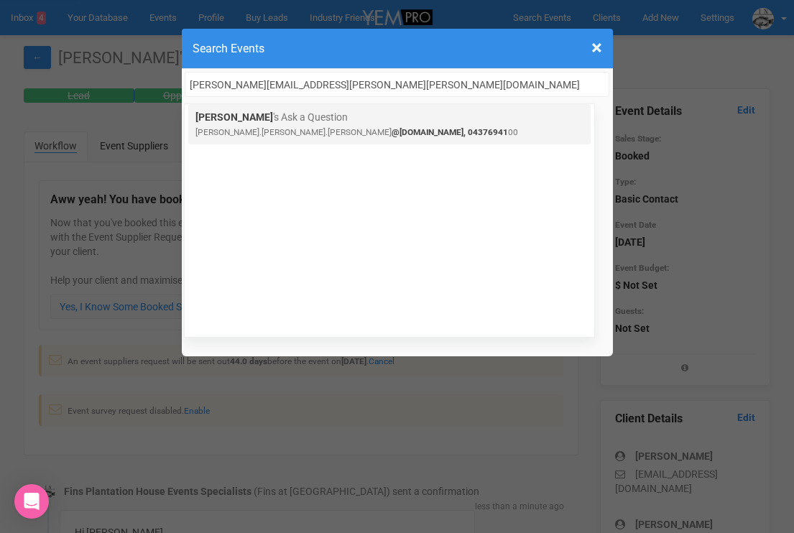
type input "monica.leo.allen@gmail.com"
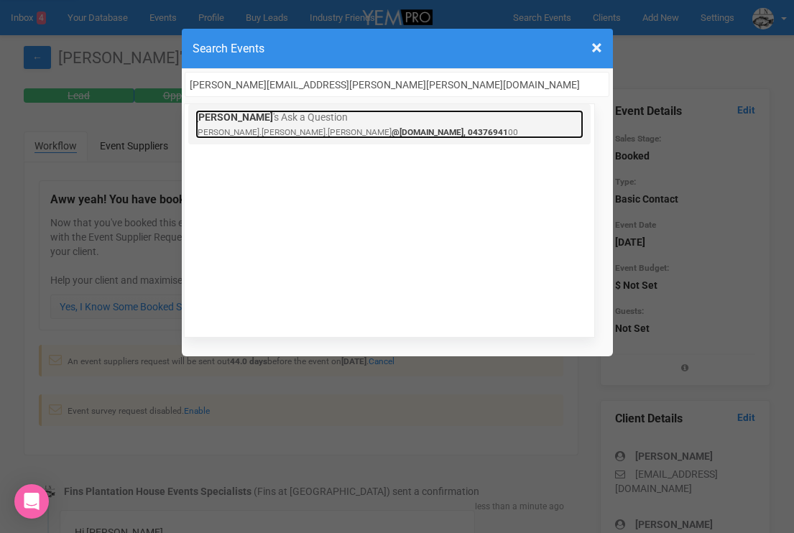
click at [285, 121] on link "Monica 's Ask a Question monica.leo.allen @gmail.com, 04376941 00" at bounding box center [389, 124] width 388 height 29
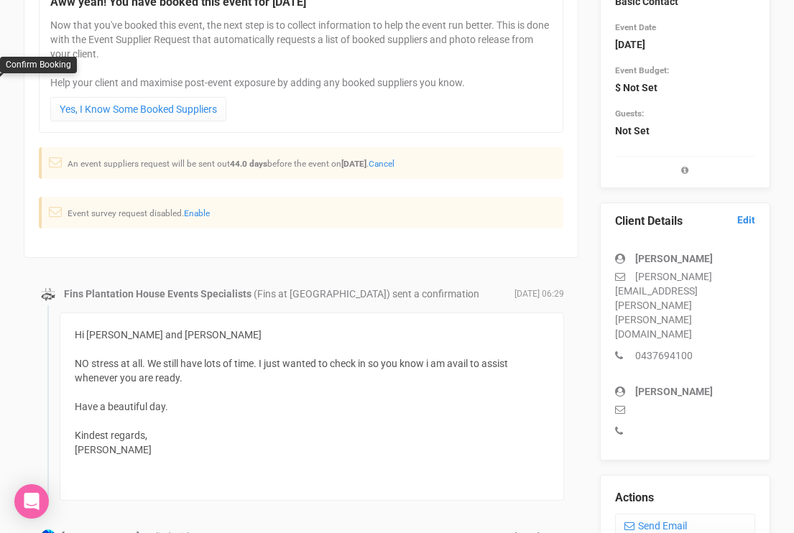
scroll to position [196, 0]
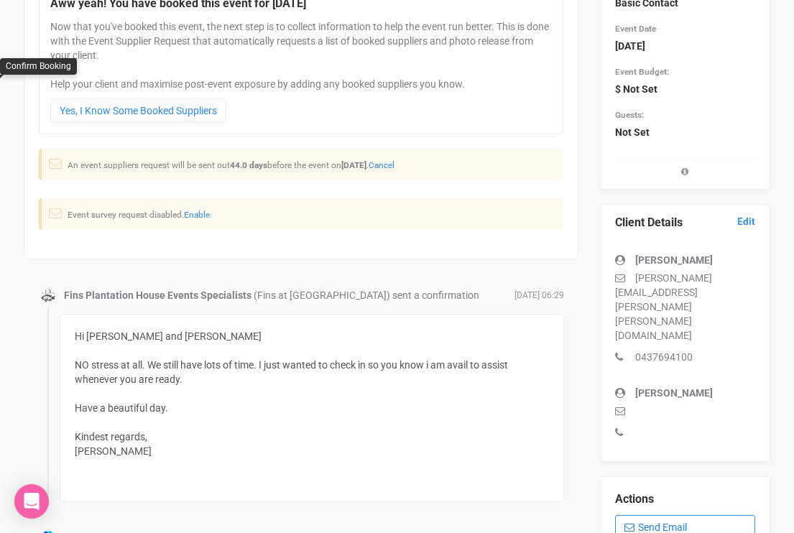
click at [648, 515] on link "Send Email" at bounding box center [685, 527] width 140 height 24
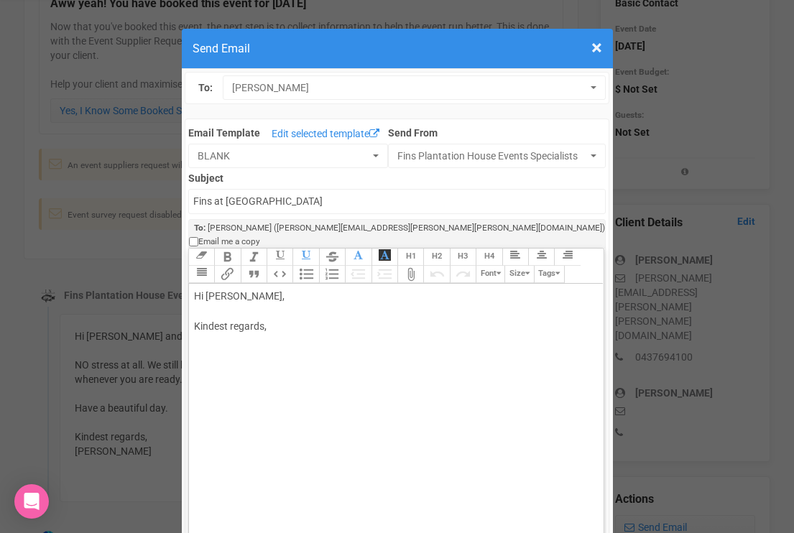
click at [254, 289] on div "Hi [PERSON_NAME], Kindest regards," at bounding box center [394, 326] width 400 height 75
click at [415, 314] on div "Hi [PERSON_NAME], Hope you are both well. I am not harassing you ha ha Kindest …" at bounding box center [394, 342] width 400 height 106
click at [433, 308] on div "Hi [PERSON_NAME], Hope you are both well. I am not harassing you ha,ha Kindest …" at bounding box center [394, 342] width 400 height 106
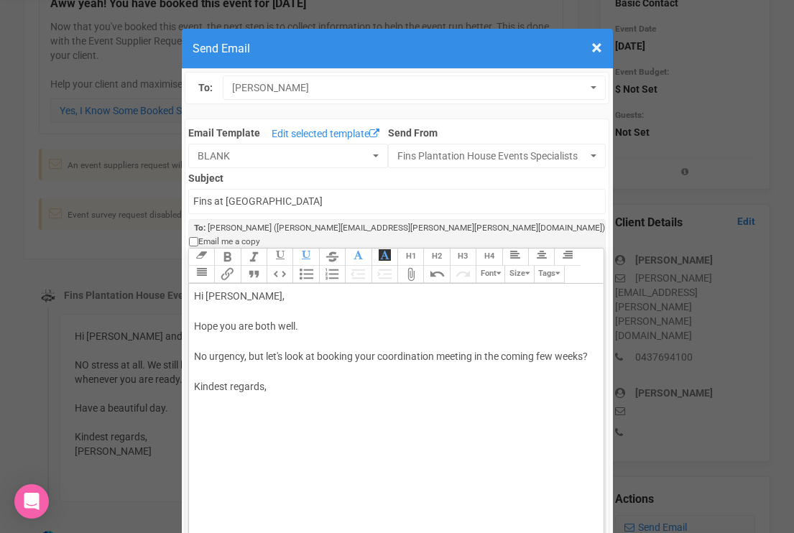
click at [251, 364] on div "Hi [PERSON_NAME], Hope you are both well. No urgency, but let's look at booking…" at bounding box center [394, 357] width 400 height 136
click at [594, 343] on trix-editor "Hi [PERSON_NAME], Hope you are both well. No urgency, but let's look at booking…" at bounding box center [396, 444] width 415 height 320
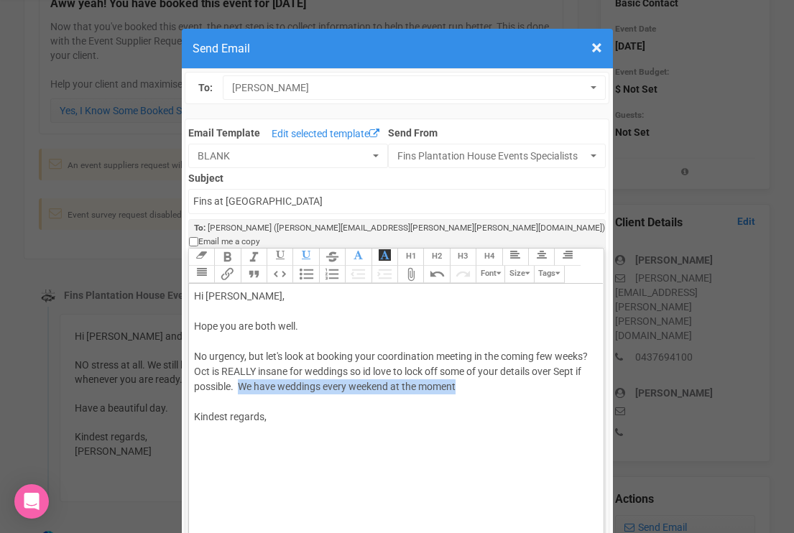
drag, startPoint x: 495, startPoint y: 376, endPoint x: 238, endPoint y: 377, distance: 257.3
click at [238, 377] on div "Hi [PERSON_NAME], Hope you are both well. No urgency, but let's look at booking…" at bounding box center [394, 372] width 400 height 166
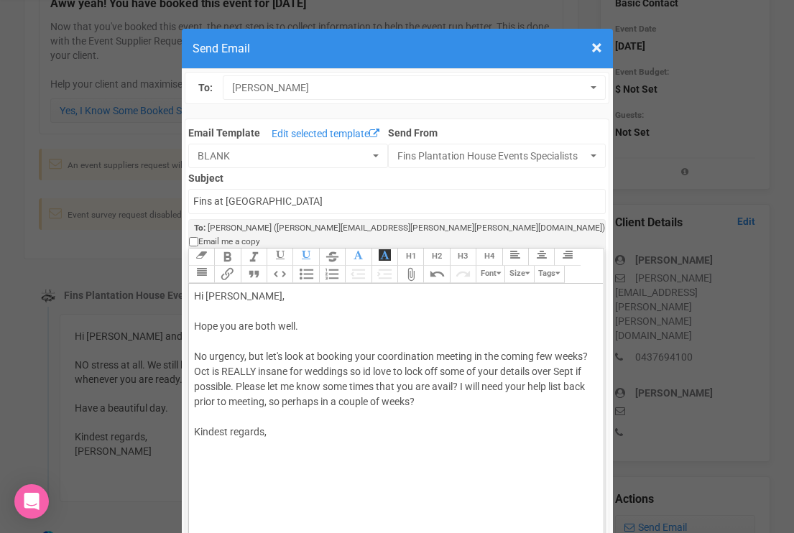
click at [194, 440] on div "Hi [PERSON_NAME], Hope you are both well. No urgency, but let's look at booking…" at bounding box center [394, 379] width 400 height 181
type trix-editor "<div>Hi [PERSON_NAME],<br><br>Hope you are both well.&nbsp;<br><br>No urgency, …"
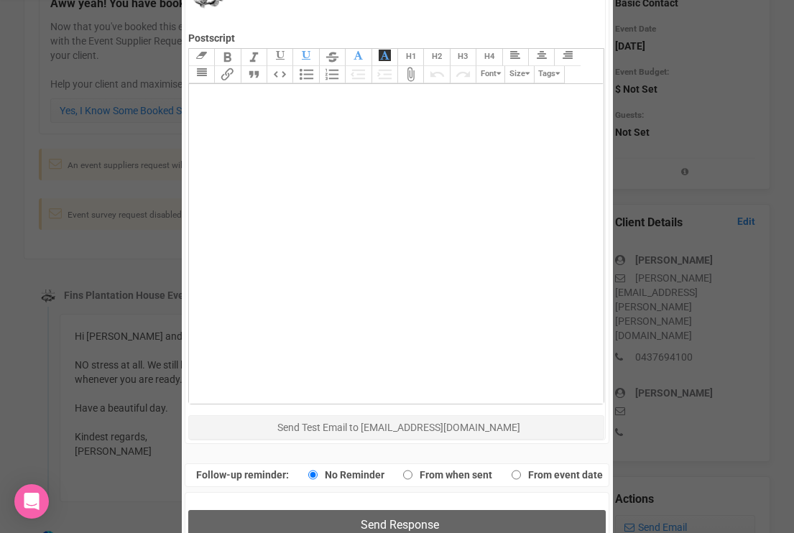
scroll to position [725, 0]
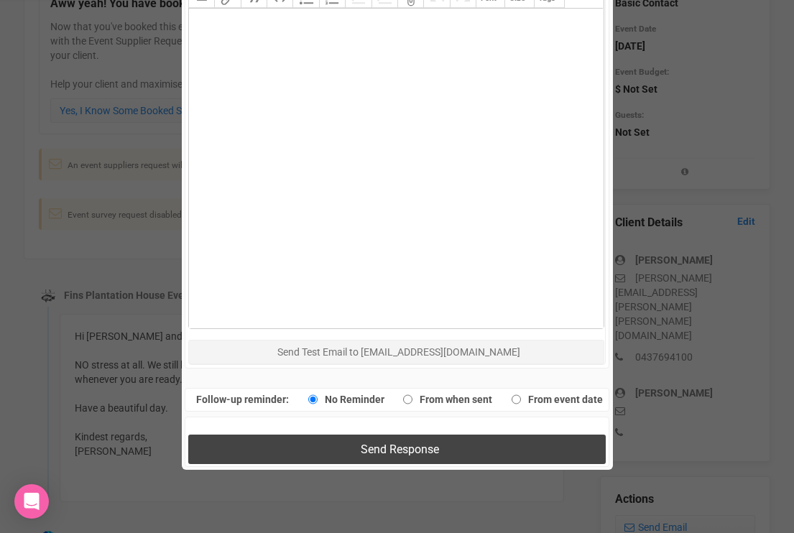
click at [222, 443] on button "Send Response" at bounding box center [397, 449] width 418 height 29
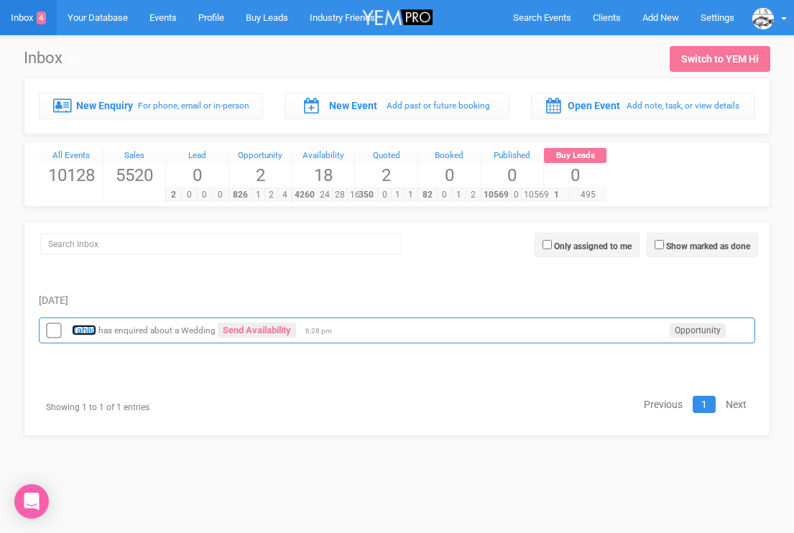
click at [81, 331] on strong "Tahlia" at bounding box center [84, 330] width 24 height 11
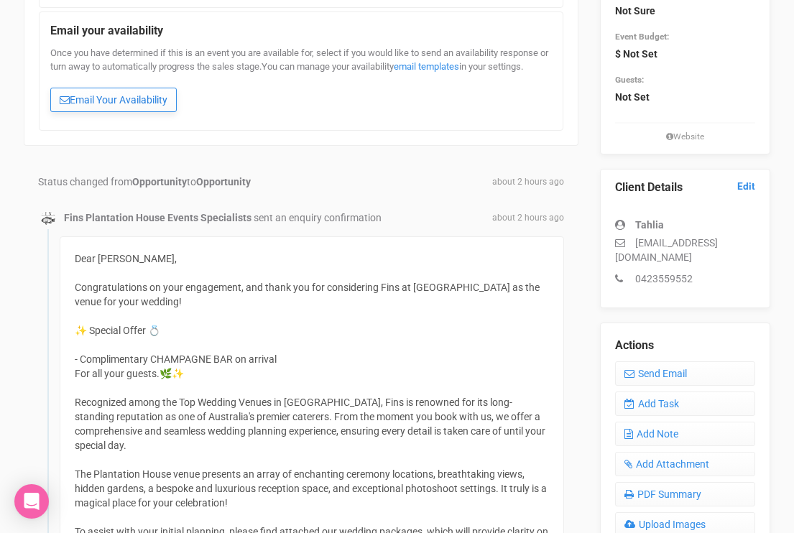
scroll to position [149, 0]
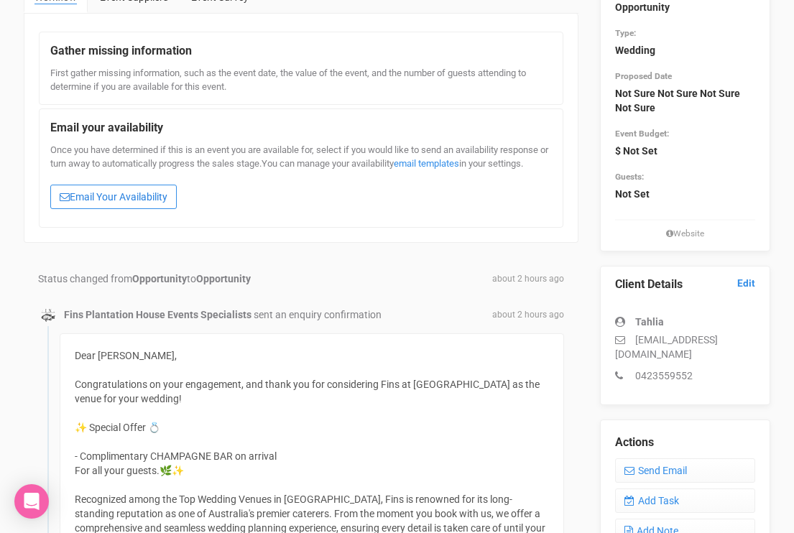
click at [125, 209] on link "Email Your Availability" at bounding box center [113, 197] width 126 height 24
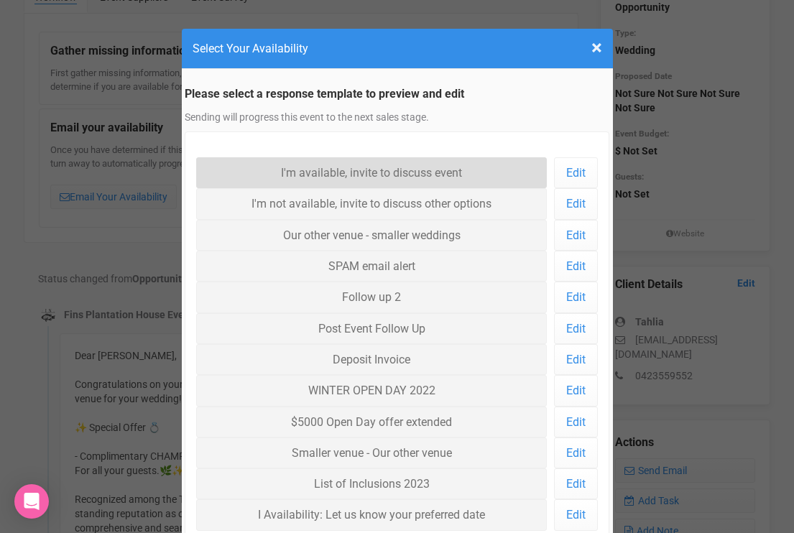
click at [287, 171] on link "I'm available, invite to discuss event" at bounding box center [371, 172] width 351 height 31
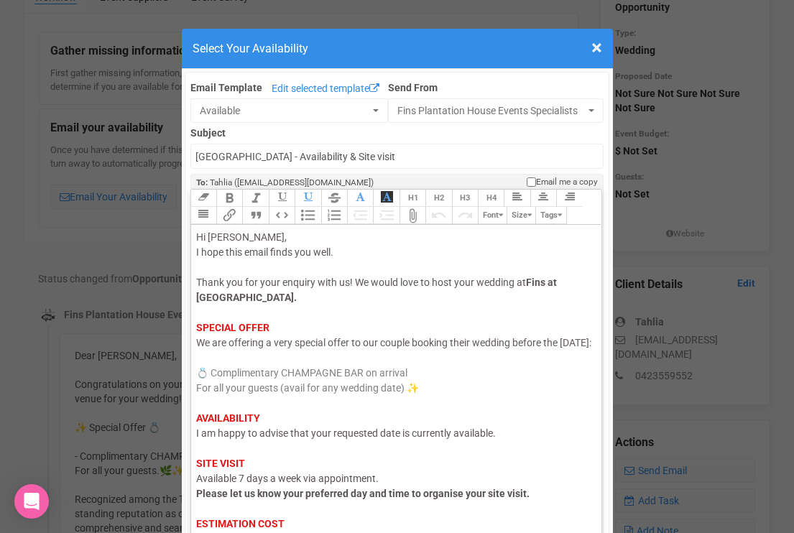
click at [257, 439] on span "I am happy to advise that your requested date is currently available." at bounding box center [346, 433] width 300 height 11
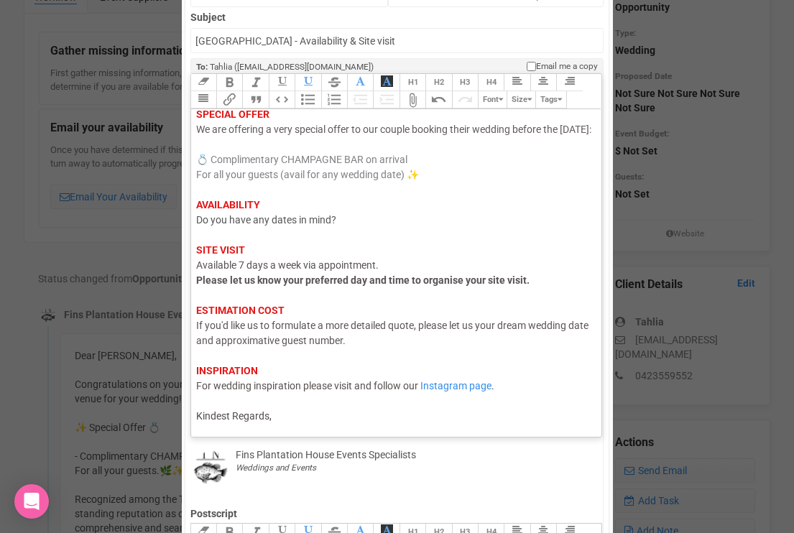
scroll to position [137, 0]
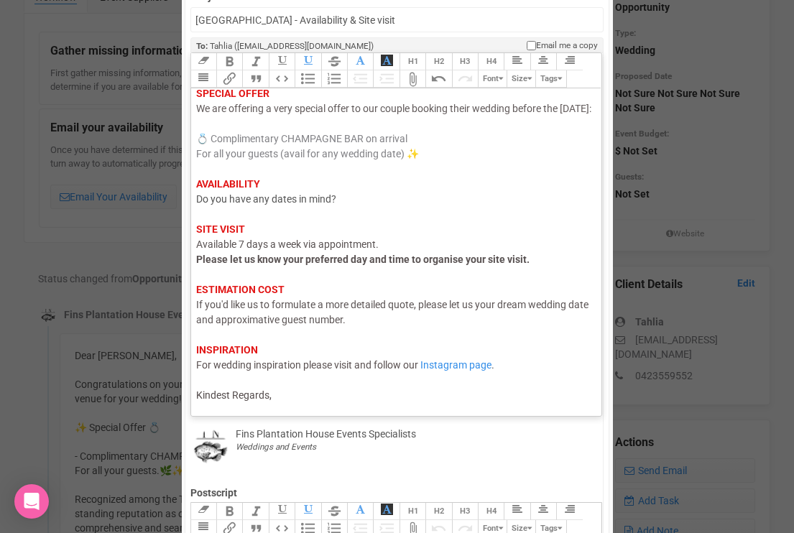
click at [289, 400] on div "Hi [PERSON_NAME], I hope this email finds you well. Thank you for your enquiry …" at bounding box center [394, 199] width 396 height 407
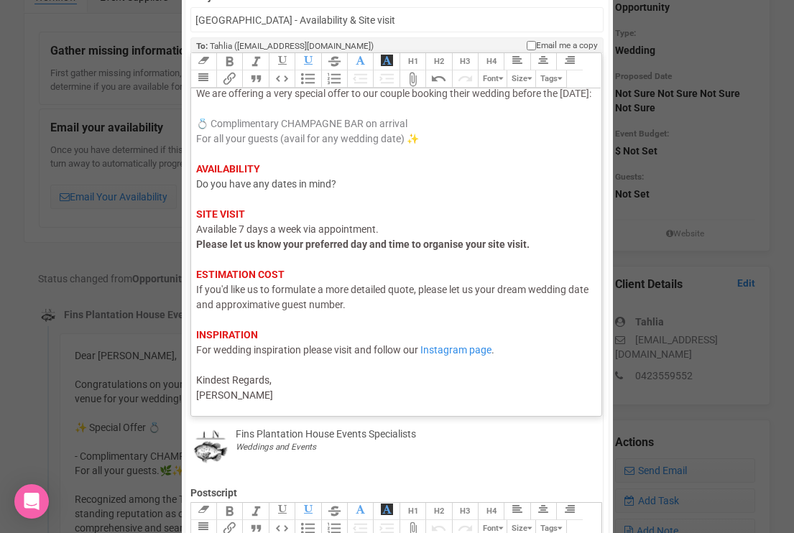
type trix-editor "<div><span style="color: rgb(95, 88, 88);">Hi Tahlia,</span><br><span style="co…"
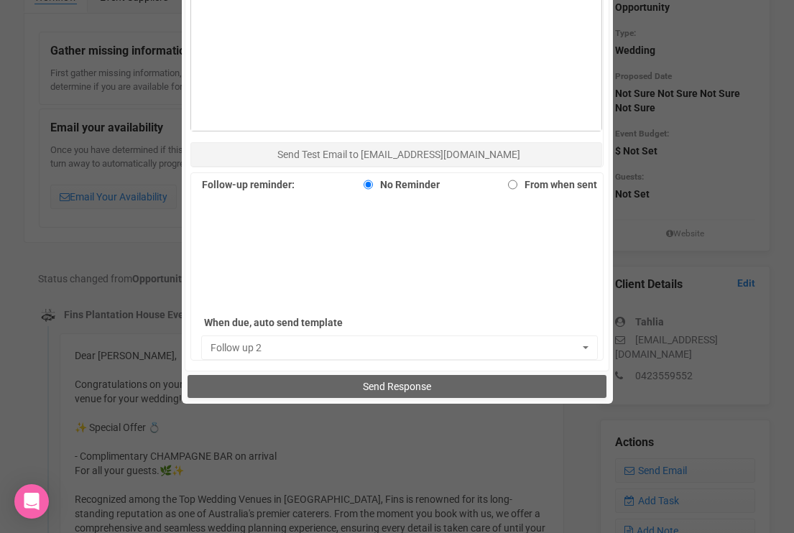
scroll to position [878, 0]
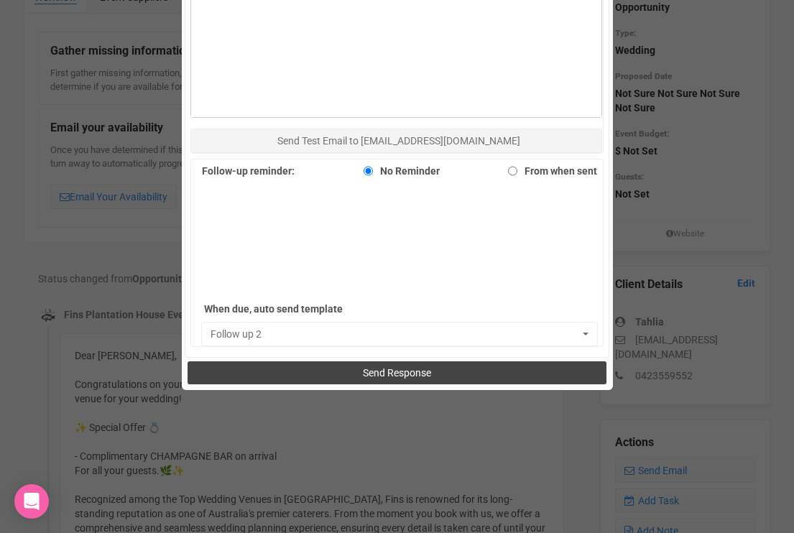
click at [305, 367] on button "Send Response" at bounding box center [397, 372] width 419 height 23
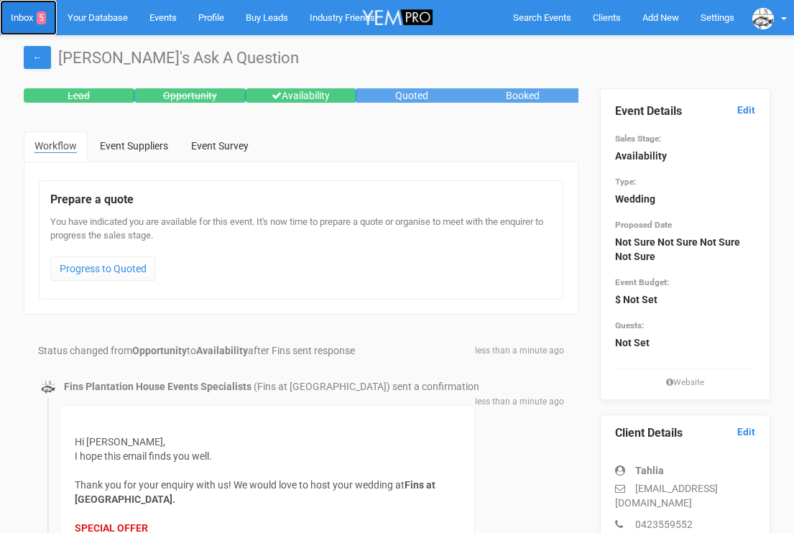
click at [30, 15] on link "Inbox 5" at bounding box center [28, 17] width 57 height 35
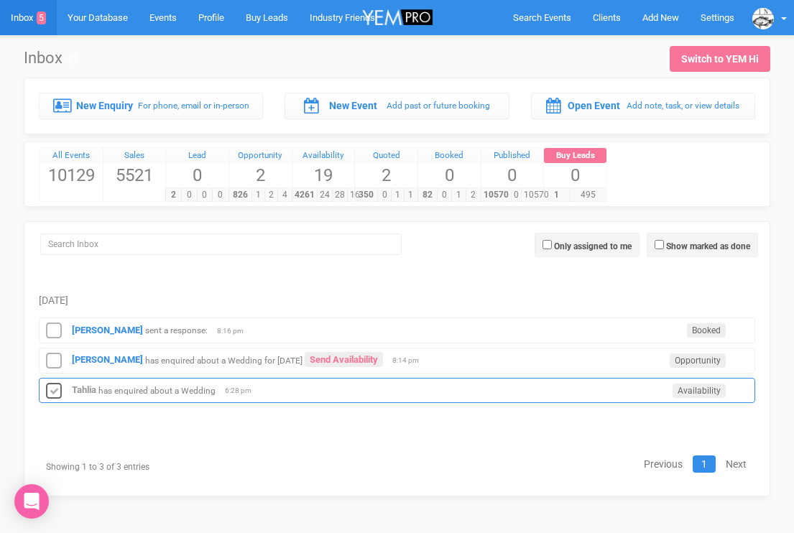
click at [57, 387] on icon at bounding box center [54, 391] width 22 height 19
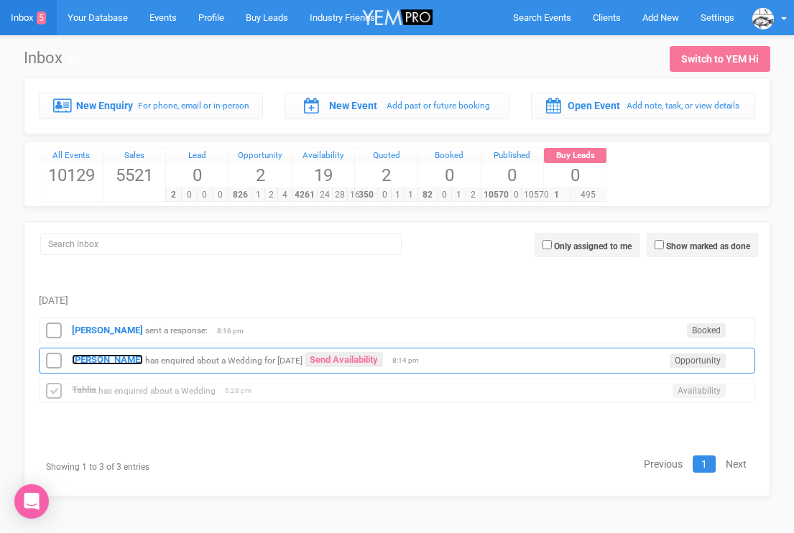
click at [93, 361] on strong "[PERSON_NAME]" at bounding box center [107, 359] width 71 height 11
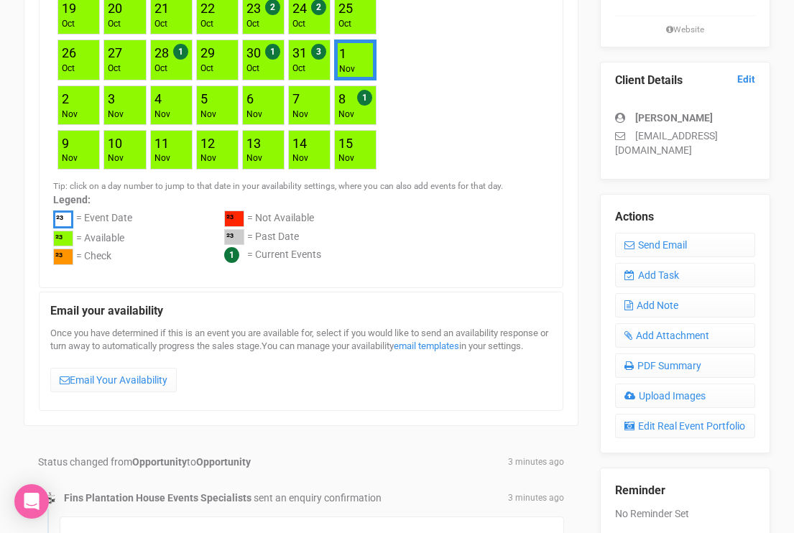
scroll to position [343, 0]
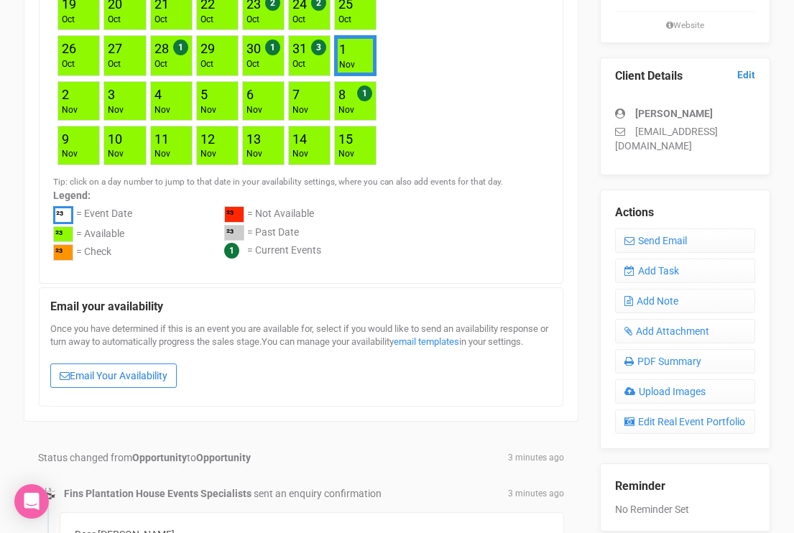
click at [95, 384] on link "Email Your Availability" at bounding box center [113, 376] width 126 height 24
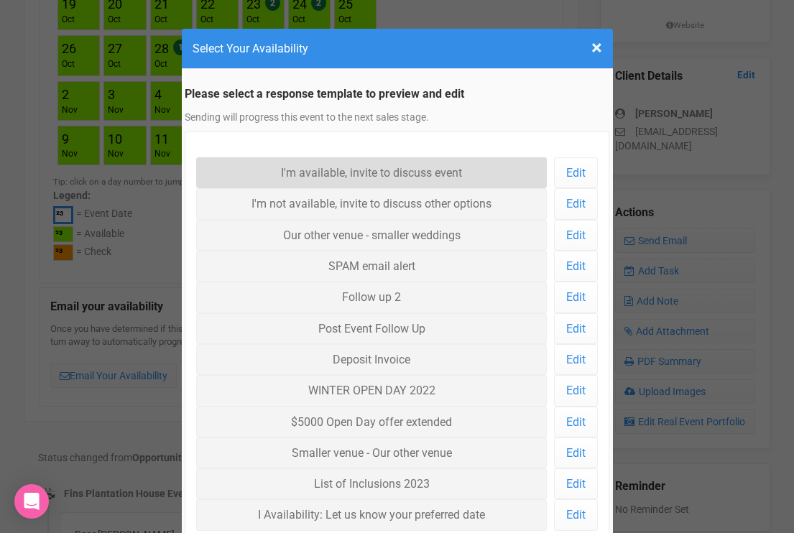
click at [244, 170] on link "I'm available, invite to discuss event" at bounding box center [371, 172] width 351 height 31
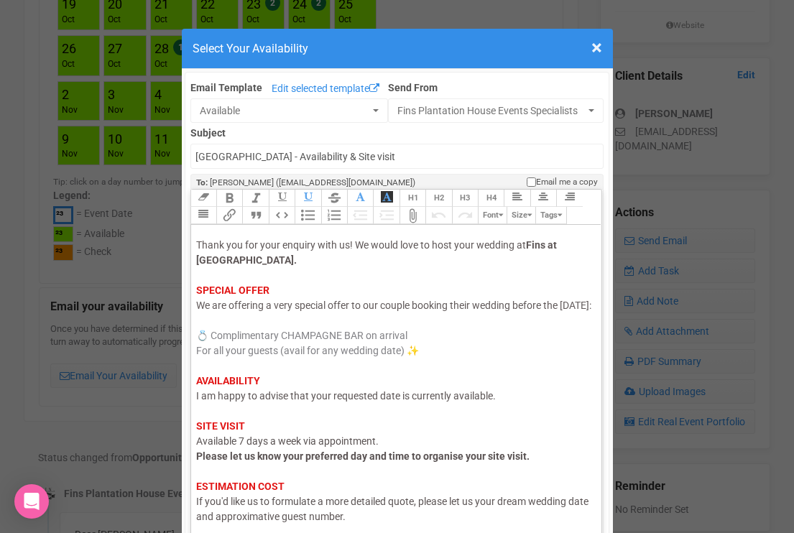
scroll to position [45, 0]
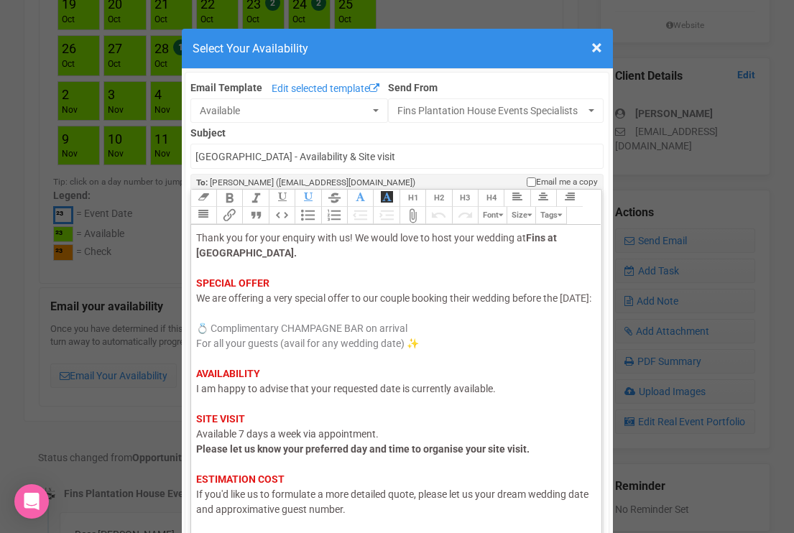
click at [401, 395] on span "I am happy to advise that your requested date is currently available." at bounding box center [346, 388] width 300 height 11
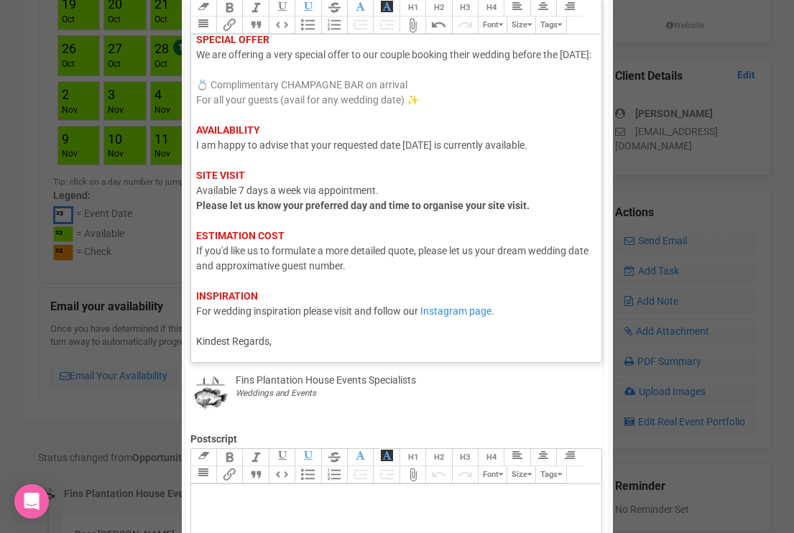
scroll to position [206, 0]
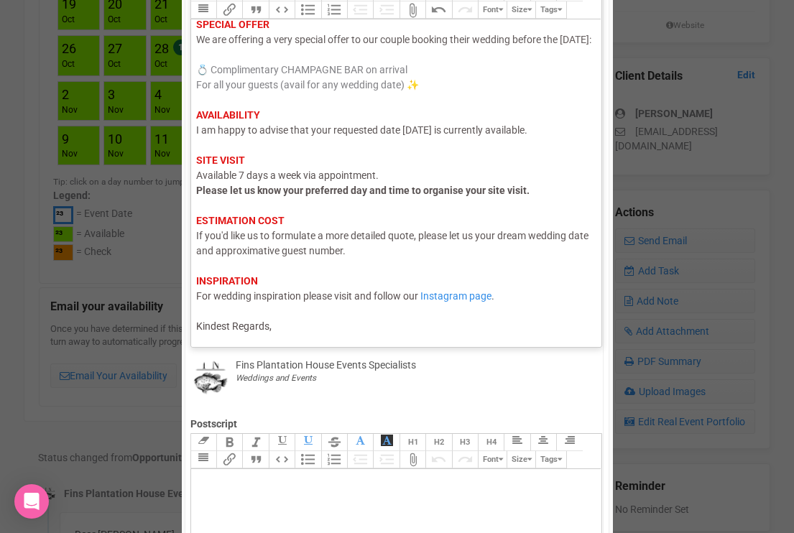
click at [359, 331] on div "Hi Lily, I hope this email finds you well. Thank you for your enquiry with us! …" at bounding box center [394, 130] width 396 height 407
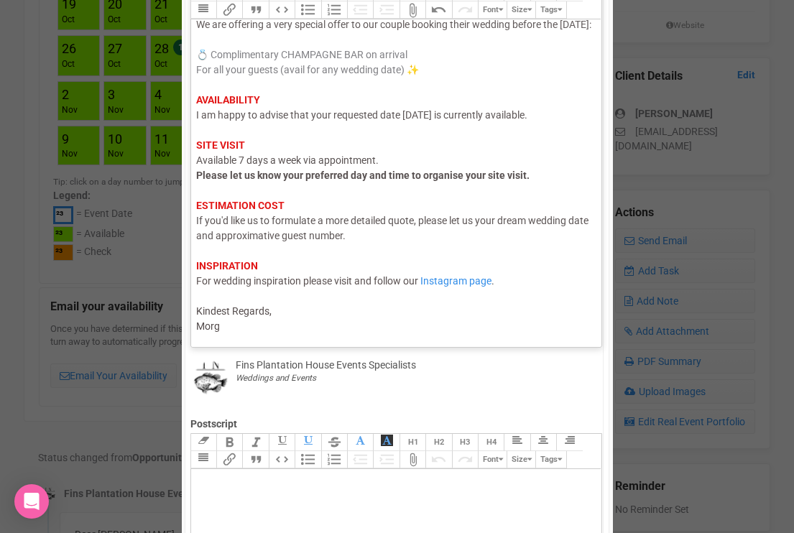
type trix-editor "<div><span style="color: rgb(95, 88, 88);">Hi Lily,</span><br><span style="colo…"
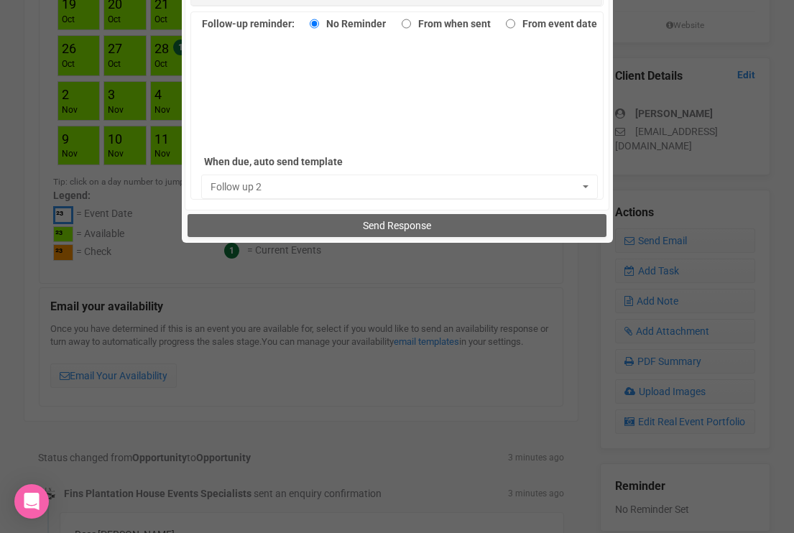
scroll to position [1049, 0]
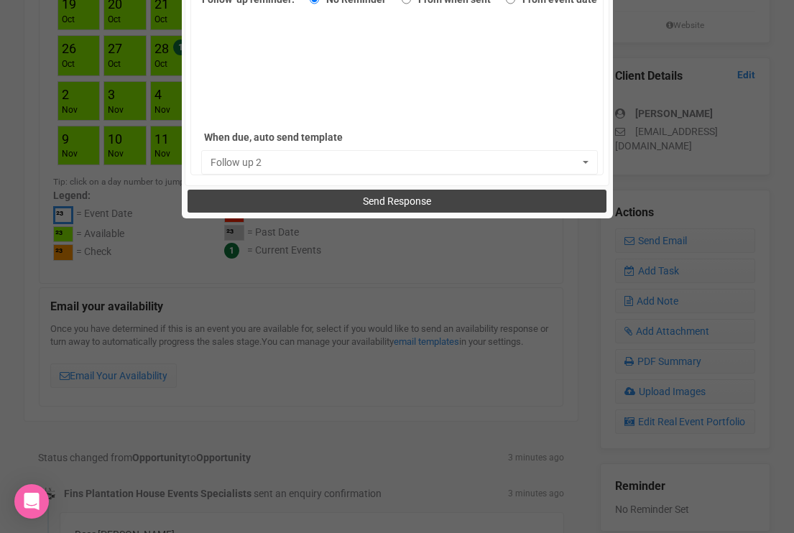
click at [371, 192] on button "Send Response" at bounding box center [397, 201] width 419 height 23
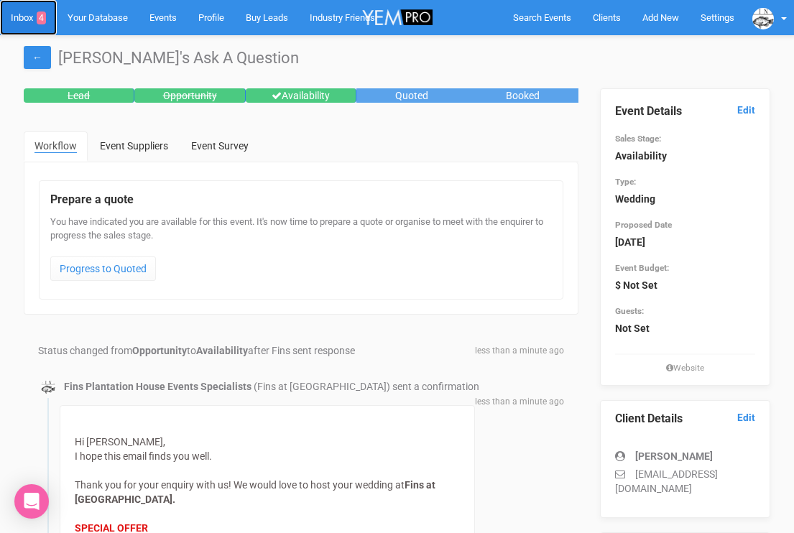
click at [19, 12] on link "Inbox 4" at bounding box center [28, 17] width 57 height 35
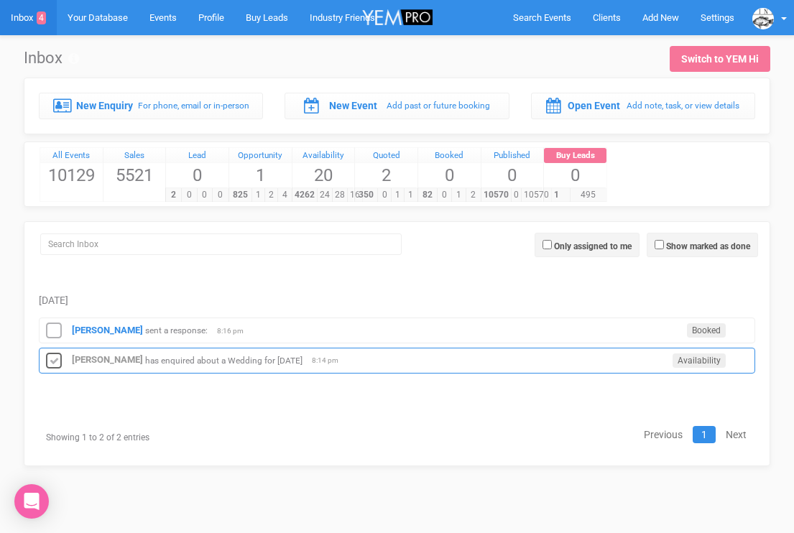
click at [57, 358] on icon at bounding box center [54, 361] width 22 height 19
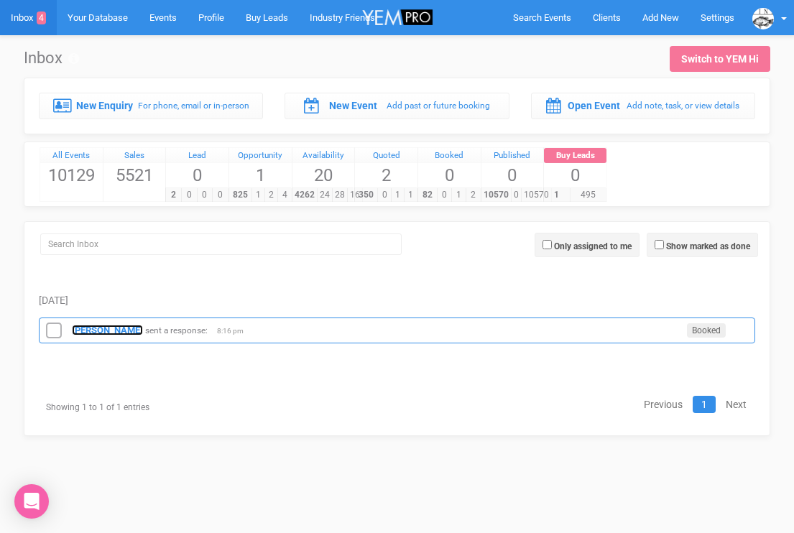
click at [96, 331] on strong "[PERSON_NAME]" at bounding box center [107, 330] width 71 height 11
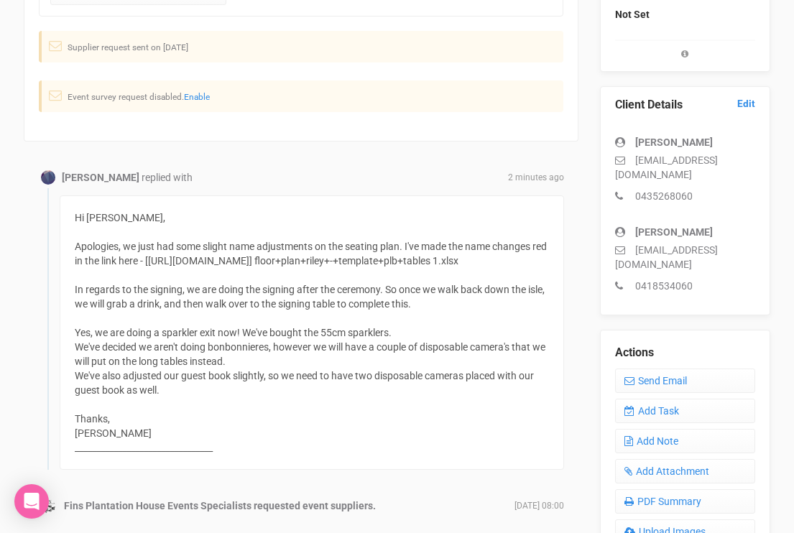
scroll to position [316, 0]
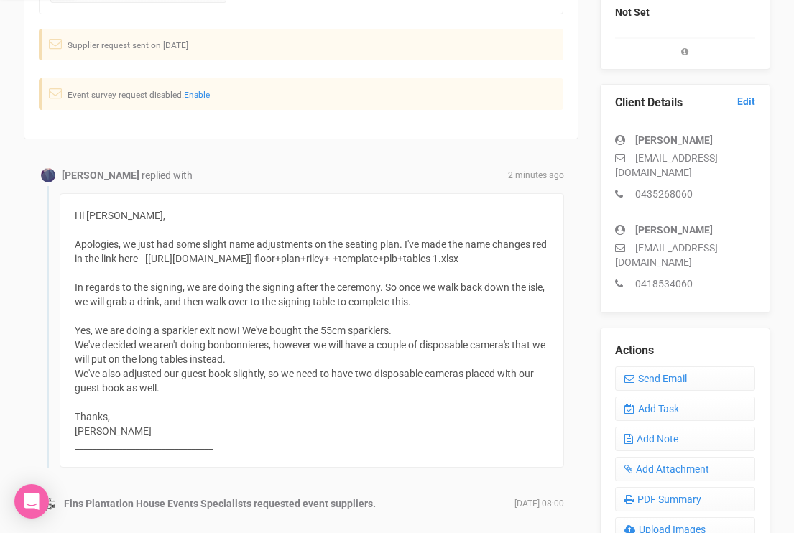
drag, startPoint x: 280, startPoint y: 274, endPoint x: 165, endPoint y: 260, distance: 115.8
click at [165, 260] on div "Hi Morgan, Apologies, we just had some slight name adjustments on the seating p…" at bounding box center [312, 330] width 505 height 275
click at [185, 263] on div "Hi Morgan, Apologies, we just had some slight name adjustments on the seating p…" at bounding box center [312, 330] width 505 height 275
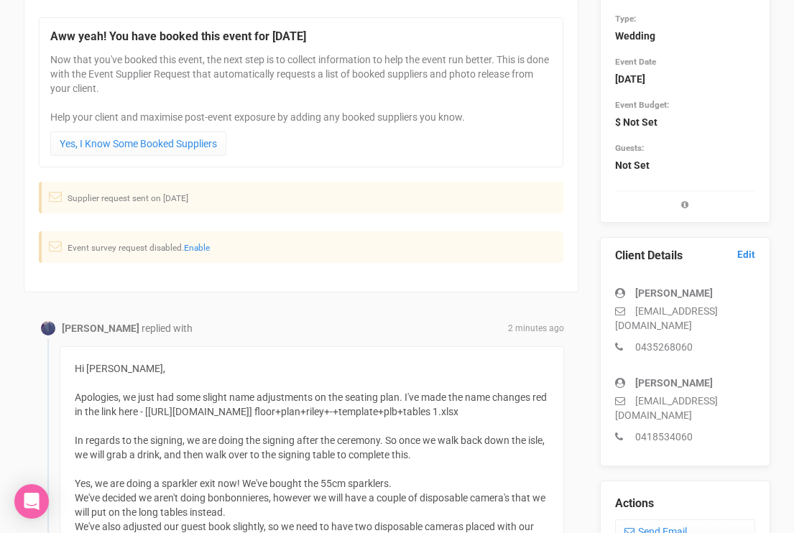
scroll to position [0, 0]
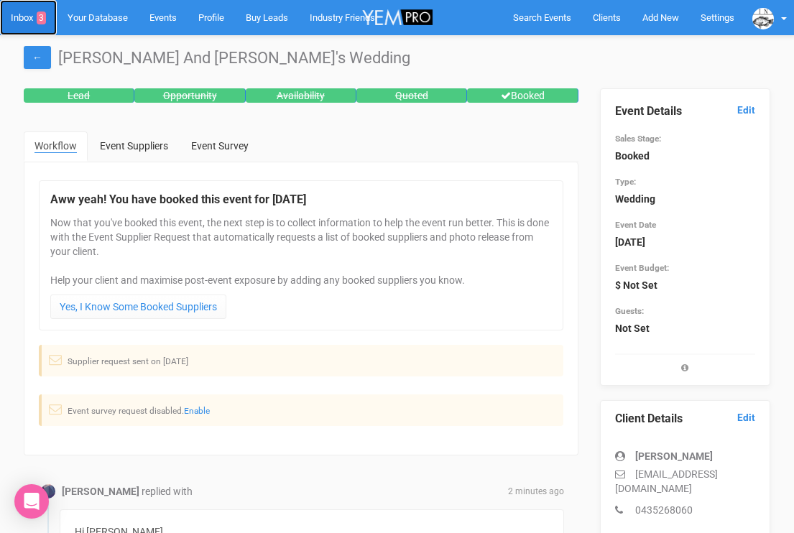
click at [27, 21] on link "Inbox 3" at bounding box center [28, 17] width 57 height 35
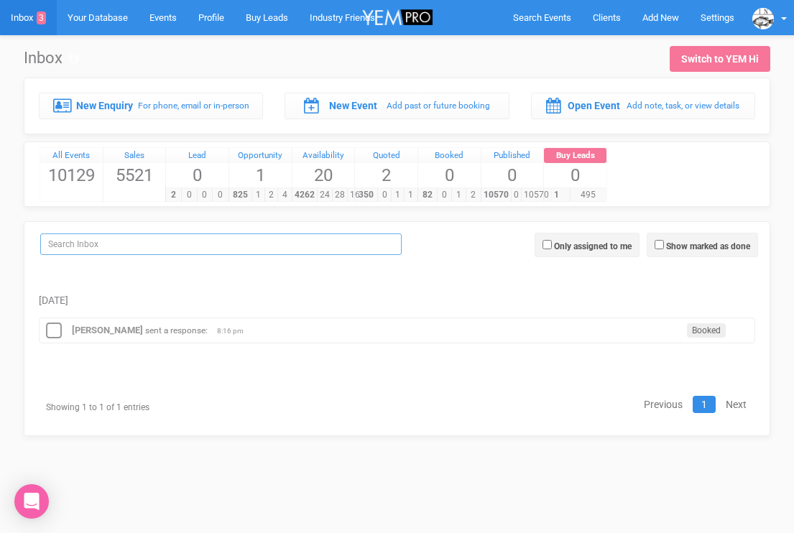
click at [82, 252] on div "Show marked as done Only assigned to me Combined [DATE] [PERSON_NAME] sent a re…" at bounding box center [397, 328] width 747 height 215
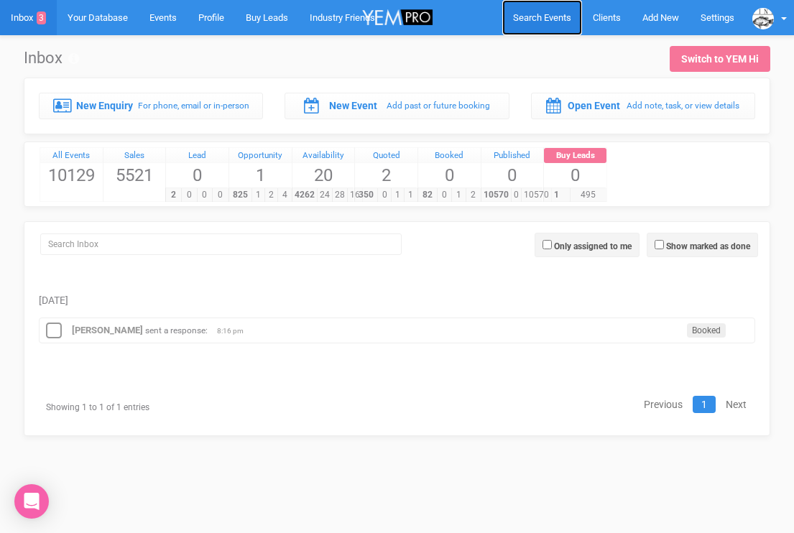
click at [527, 17] on span "Search Events" at bounding box center [542, 17] width 58 height 11
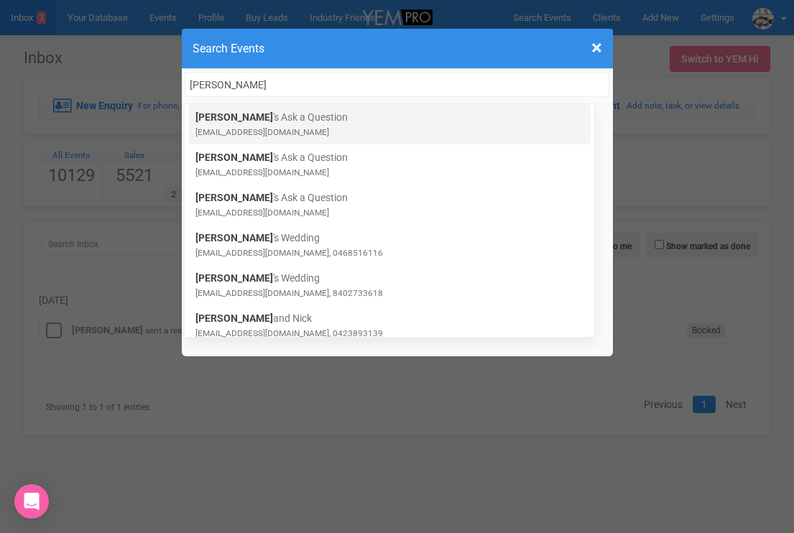
type input "[PERSON_NAME]"
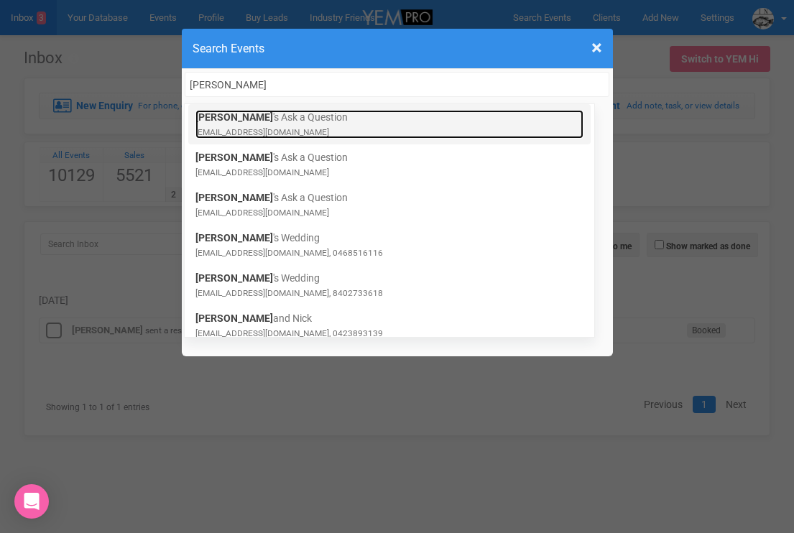
click at [239, 128] on small "[EMAIL_ADDRESS][DOMAIN_NAME]" at bounding box center [262, 132] width 134 height 10
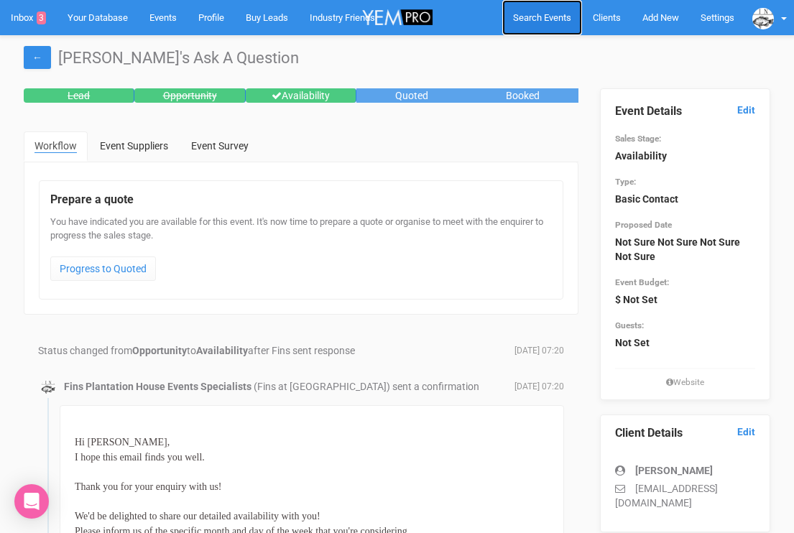
click at [561, 19] on span "Search Events" at bounding box center [542, 17] width 58 height 11
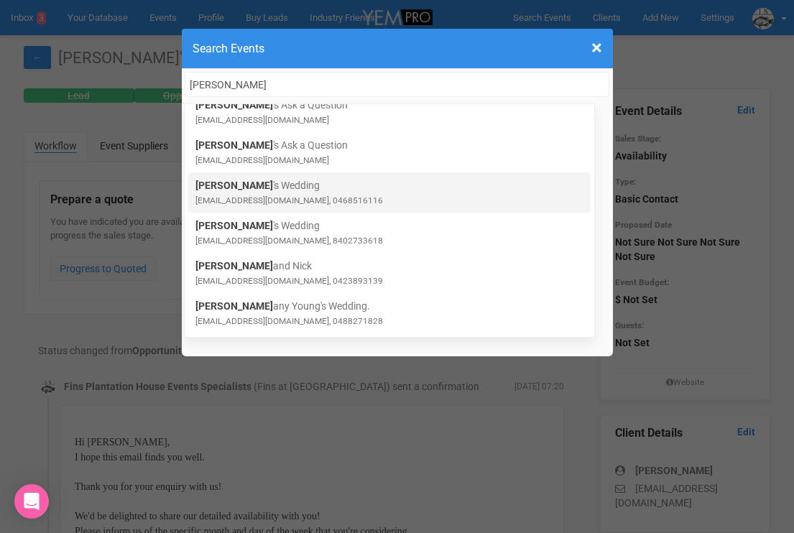
scroll to position [59, 0]
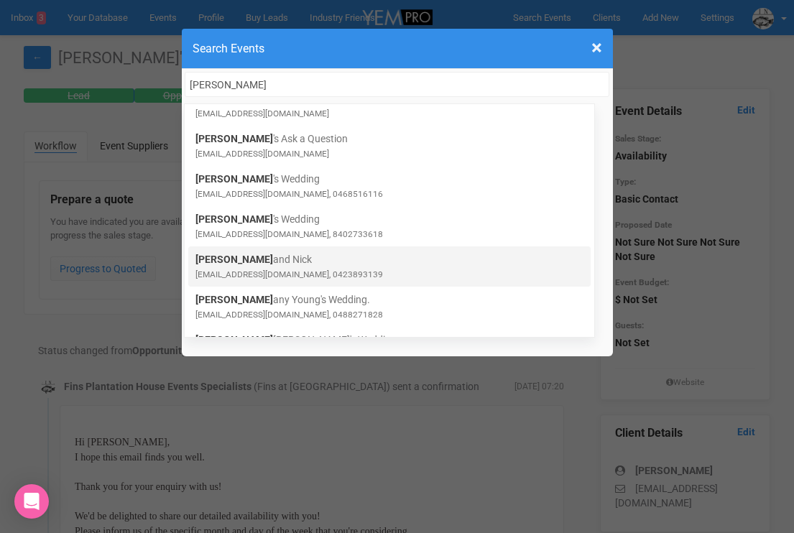
type input "[PERSON_NAME]"
click at [258, 250] on div "[PERSON_NAME] and [PERSON_NAME] [EMAIL_ADDRESS][DOMAIN_NAME], 0423893139" at bounding box center [389, 267] width 402 height 40
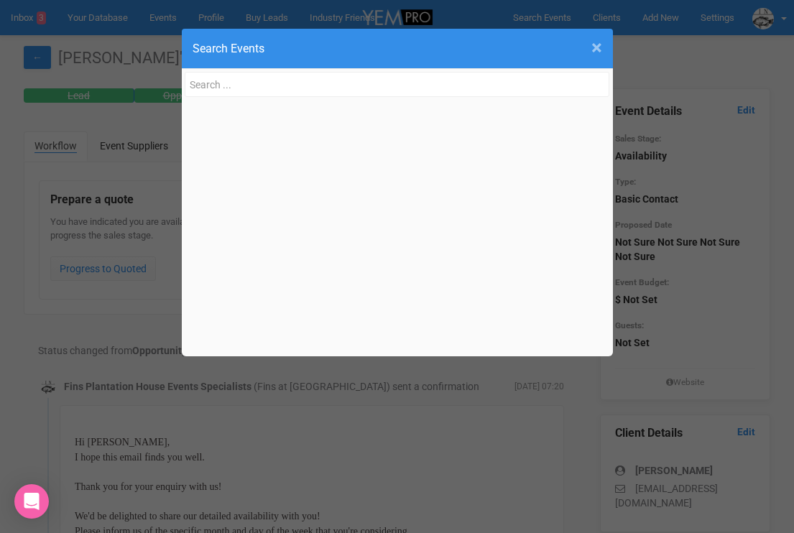
click at [593, 47] on span "×" at bounding box center [596, 48] width 11 height 24
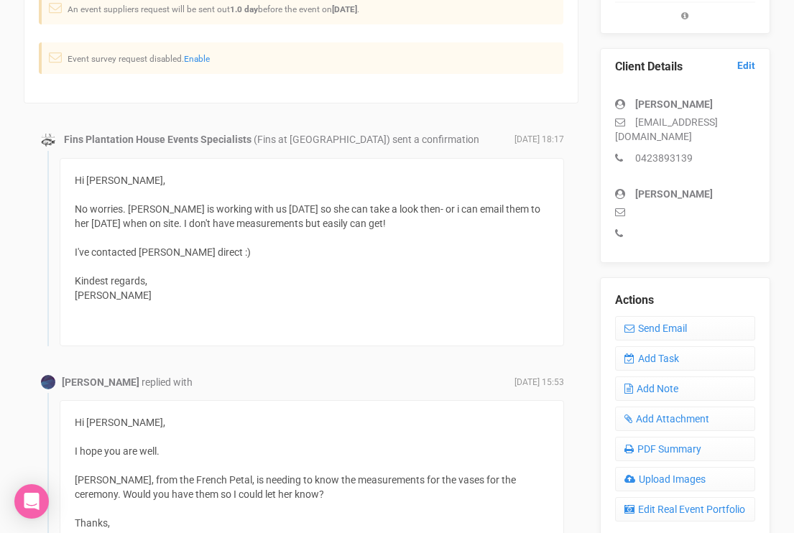
scroll to position [369, 0]
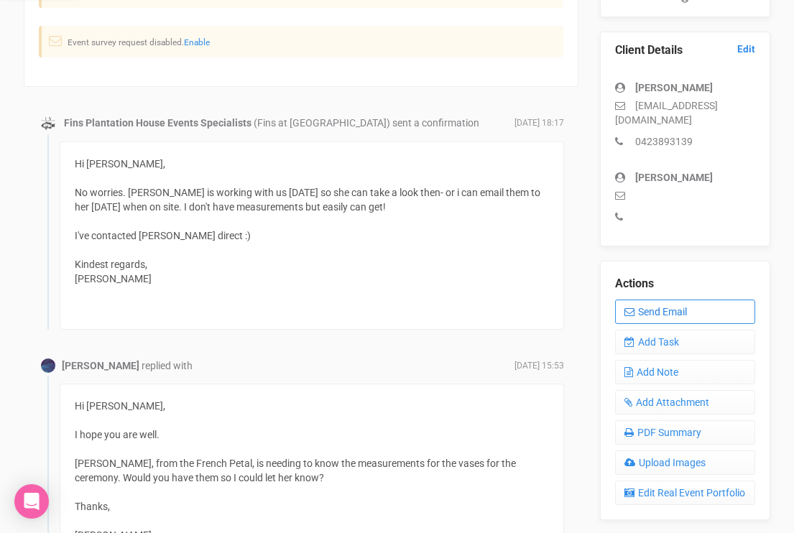
click at [630, 312] on icon at bounding box center [630, 312] width 10 height 10
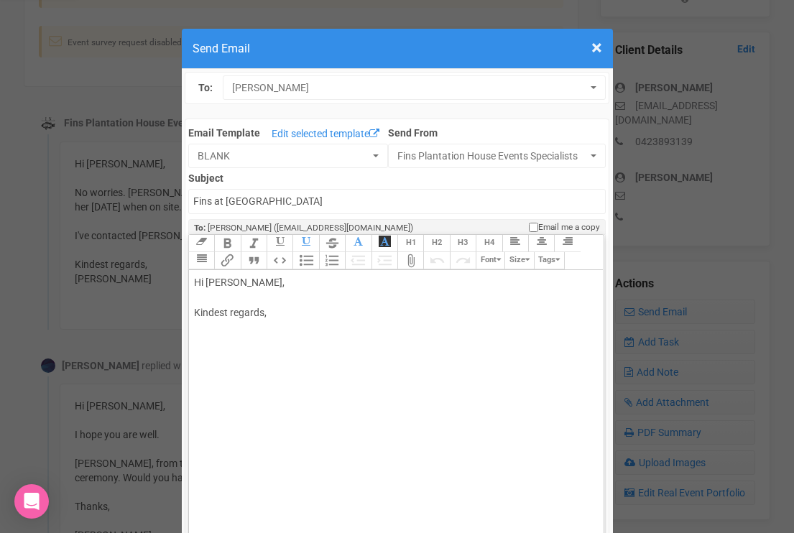
click at [226, 300] on div "Hi [PERSON_NAME], Kindest regards," at bounding box center [394, 312] width 400 height 75
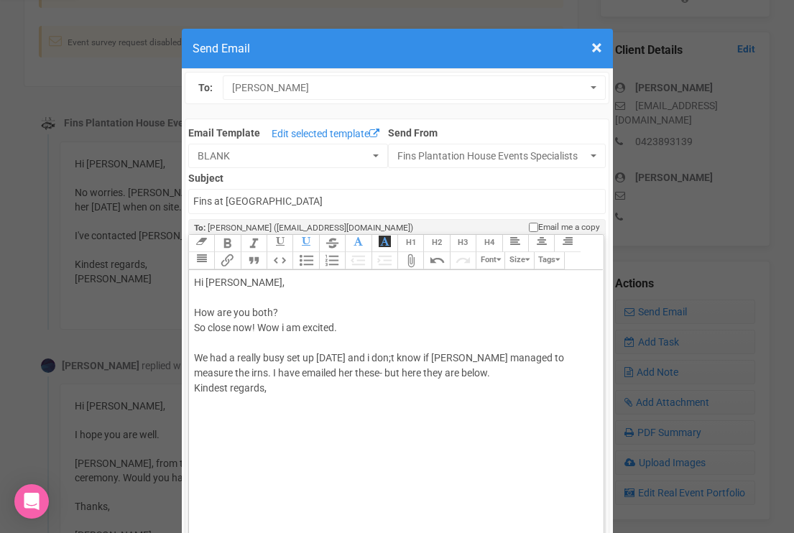
click at [389, 359] on div "Hi [PERSON_NAME], How are you both? So close now! Wow i am excited. We had a re…" at bounding box center [394, 350] width 400 height 151
click at [578, 359] on div "Hi [PERSON_NAME], How are you both? So close now! Wow i am excited. We had a re…" at bounding box center [394, 350] width 400 height 151
click at [513, 376] on div "Hi [PERSON_NAME], How are you both? So close now! Wow i am excited. We had a re…" at bounding box center [394, 350] width 400 height 151
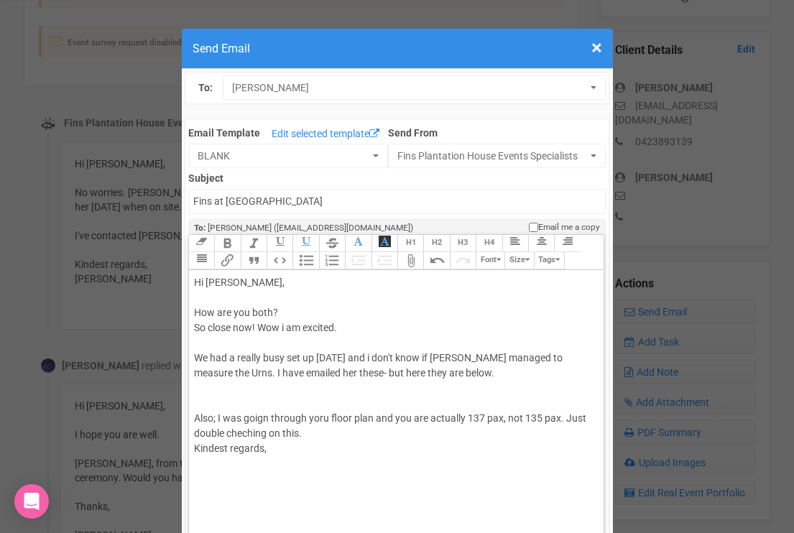
click at [243, 395] on div "Hi [PERSON_NAME], How are you both? So close now! Wow i am excited. We had a re…" at bounding box center [394, 380] width 400 height 211
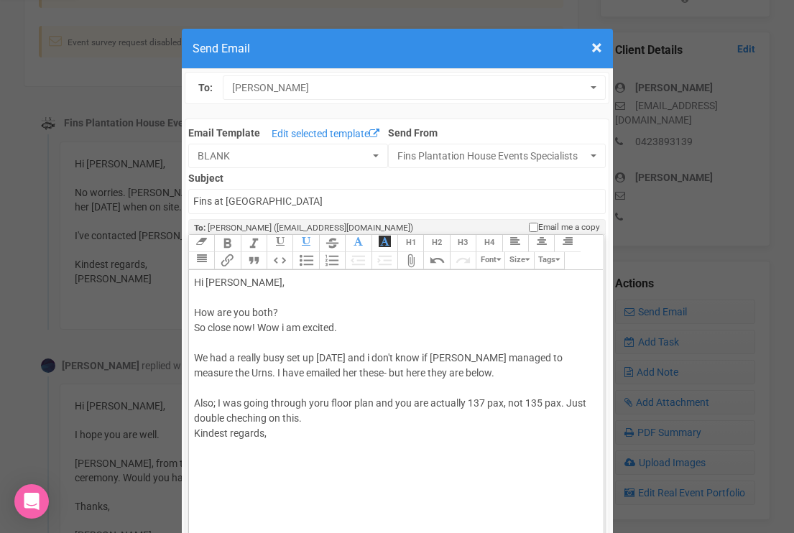
click at [379, 402] on div "Hi [PERSON_NAME], How are you both? So close now! Wow i am excited. We had a re…" at bounding box center [394, 373] width 400 height 196
click at [376, 403] on div "Hi [PERSON_NAME], How are you both? So close now! Wow i am excited. We had a re…" at bounding box center [394, 373] width 400 height 196
click at [308, 417] on div "Hi [PERSON_NAME], How are you both? So close now! Wow i am excited. We had a re…" at bounding box center [394, 373] width 400 height 196
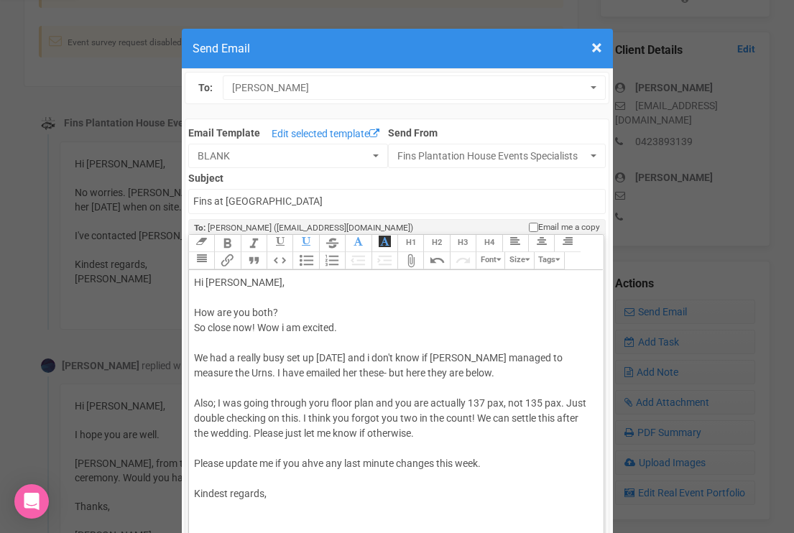
click at [270, 515] on div "Hi [PERSON_NAME], How are you both? So close now! Wow i am excited. We had a re…" at bounding box center [394, 403] width 400 height 257
click at [303, 483] on div "Hi [PERSON_NAME], How are you both? So close now! Wow i am excited. We had a re…" at bounding box center [394, 403] width 400 height 257
click at [422, 497] on div "Hi [PERSON_NAME], How are you both? So close now! Wow i am excited. We had a re…" at bounding box center [394, 403] width 400 height 257
click at [241, 382] on div "Hi [PERSON_NAME], How are you both? So close now! Wow i am excited. We had a re…" at bounding box center [394, 403] width 400 height 257
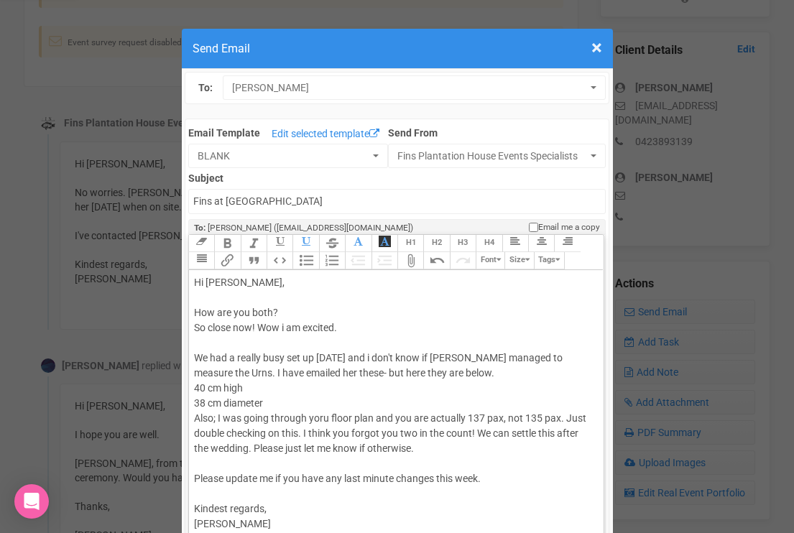
type trix-editor "<div>Hi [PERSON_NAME],<br><br>How are you both?<br>So close now! Wow i am excit…"
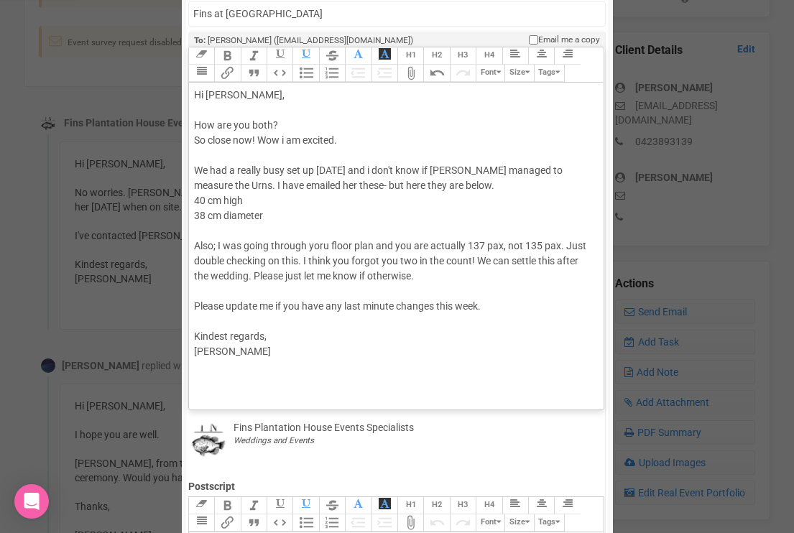
scroll to position [189, 0]
drag, startPoint x: 268, startPoint y: 215, endPoint x: 194, endPoint y: 183, distance: 80.5
click at [194, 183] on div "Hi [PERSON_NAME], How are you both? So close now! Wow i am excited. We had a re…" at bounding box center [394, 229] width 400 height 287
copy div "Urns. I have emailed her these- but here they are below. 40 cm high 38 cm diame…"
click at [278, 236] on div "Hi [PERSON_NAME], How are you both? So close now! Wow i am excited. We had a re…" at bounding box center [394, 229] width 400 height 287
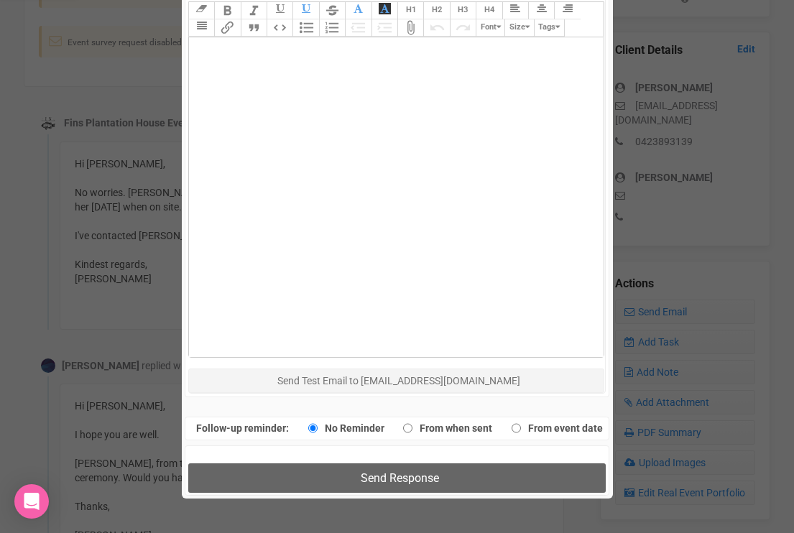
scroll to position [686, 0]
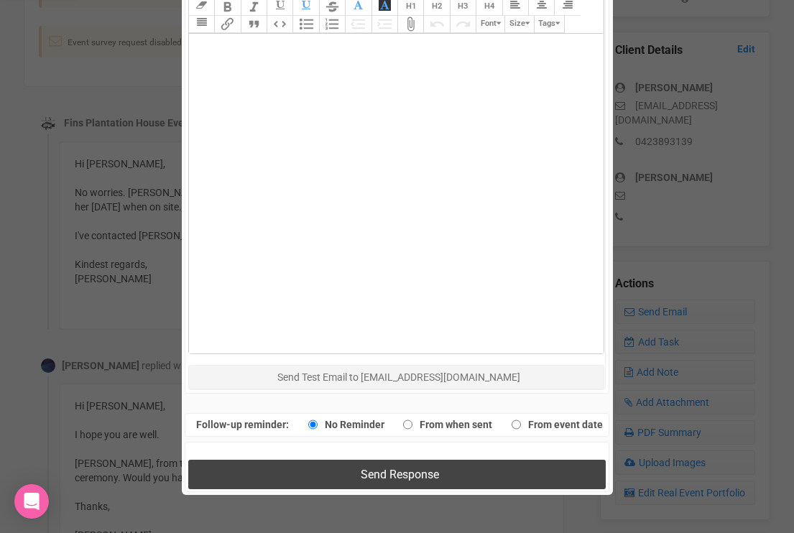
click at [298, 471] on button "Send Response" at bounding box center [397, 474] width 418 height 29
